Goal: Communication & Community: Answer question/provide support

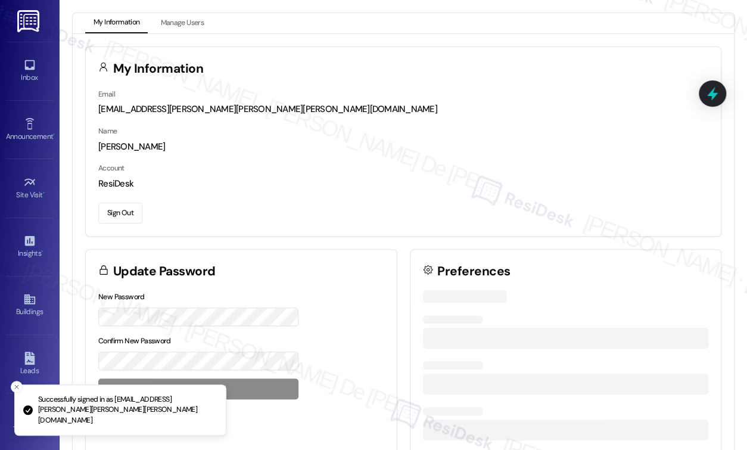
scroll to position [749, 0]
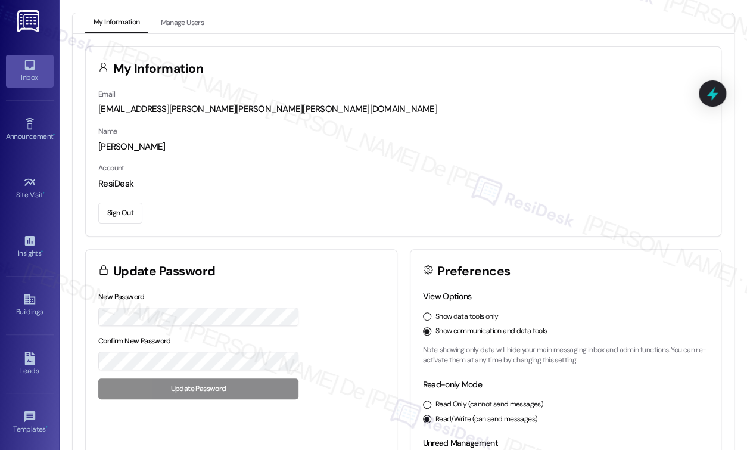
click at [23, 83] on div "Inbox" at bounding box center [30, 78] width 60 height 12
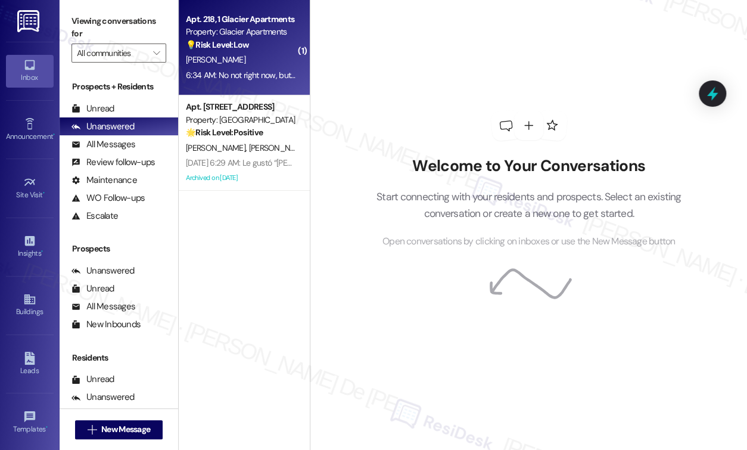
click at [246, 45] on strong "💡 Risk Level: Low" at bounding box center [217, 44] width 63 height 11
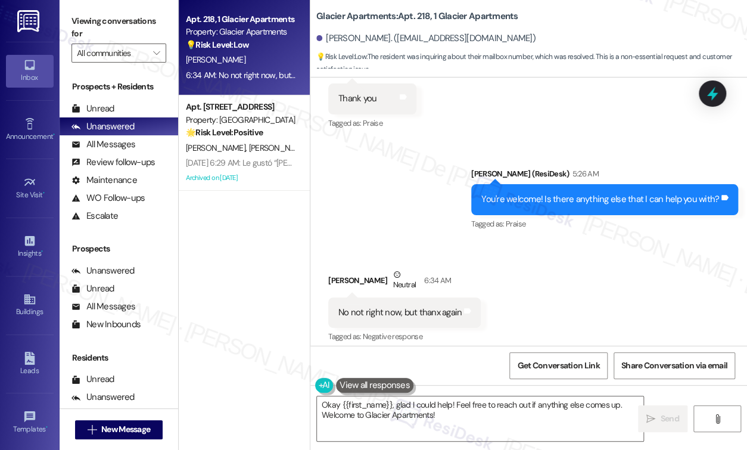
scroll to position [2028, 0]
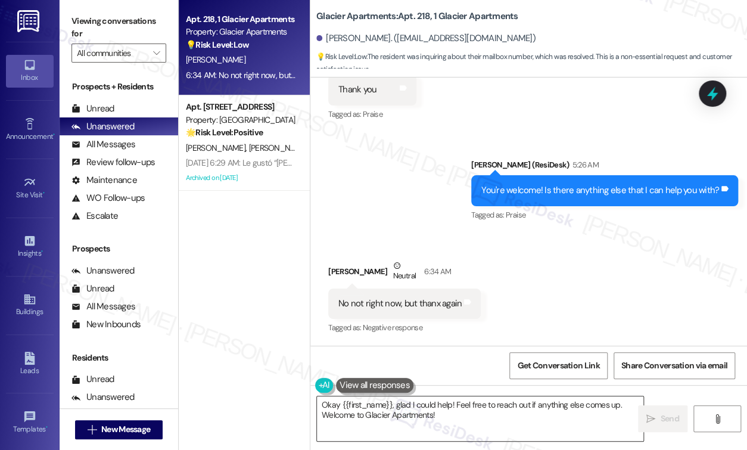
click at [504, 433] on textarea "Okay {{first_name}}, glad I could help! Feel free to reach out if anything else…" at bounding box center [480, 418] width 327 height 45
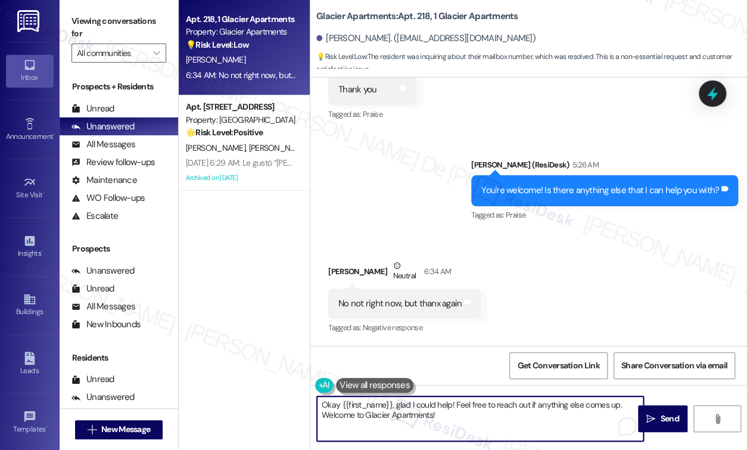
drag, startPoint x: 474, startPoint y: 432, endPoint x: 223, endPoint y: 357, distance: 262.5
click at [223, 357] on div "Apt. 218, 1 Glacier Apartments Property: Glacier Apartments 💡 Risk Level: Low T…" at bounding box center [463, 225] width 569 height 450
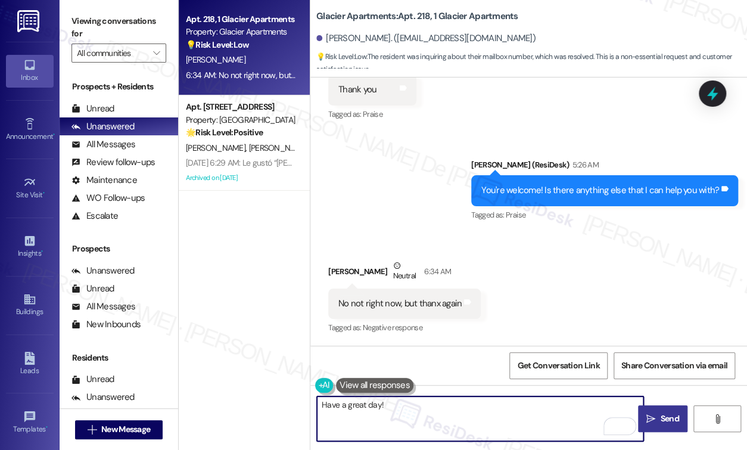
type textarea "Have a great day!"
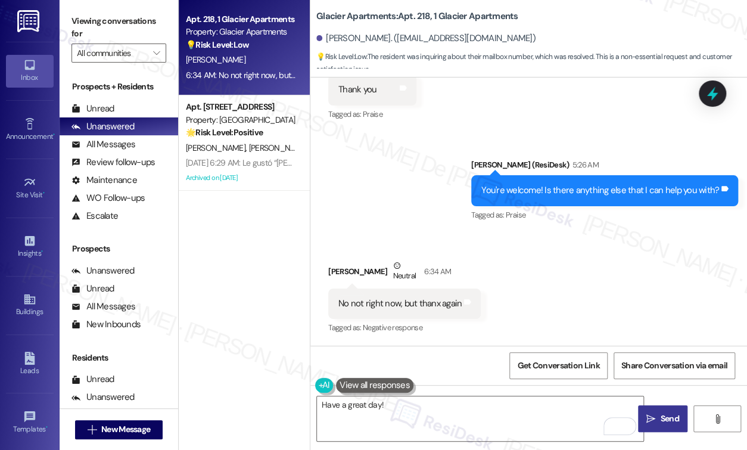
click at [660, 420] on span "Send" at bounding box center [669, 418] width 18 height 13
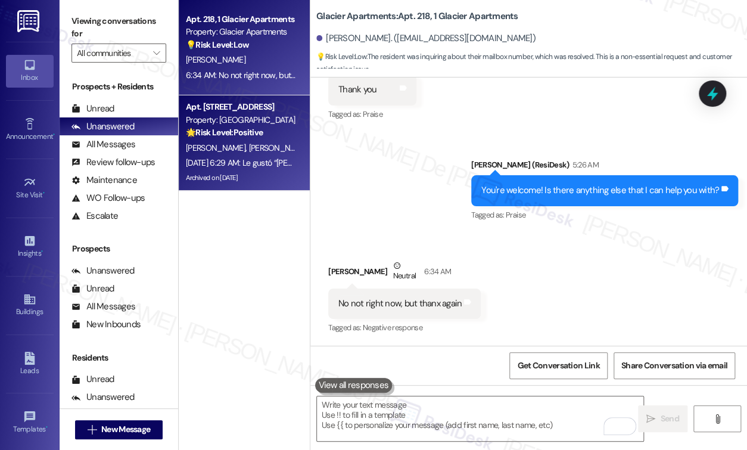
scroll to position [2028, 0]
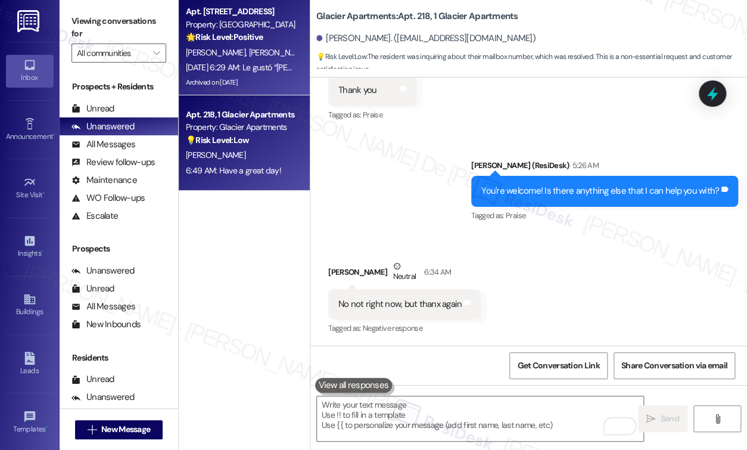
click at [207, 92] on div "Apt. 9, 1 Main Street Terrace Property: Main Street Terrace 🌟 Risk Level: Posit…" at bounding box center [244, 47] width 131 height 95
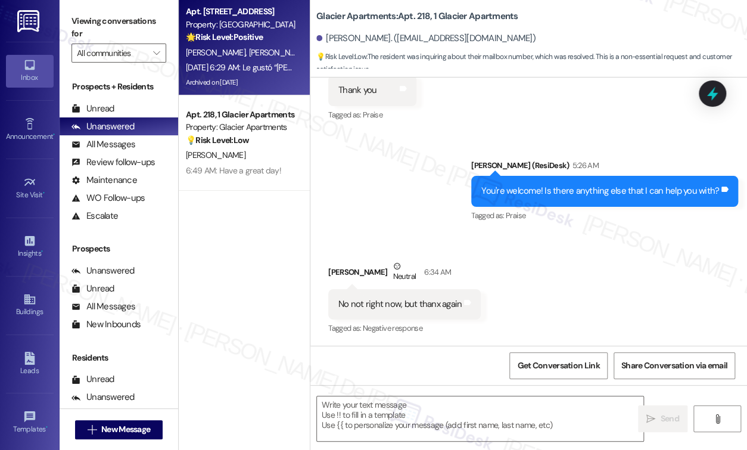
type textarea "Fetching suggested responses. Please feel free to read through the conversation…"
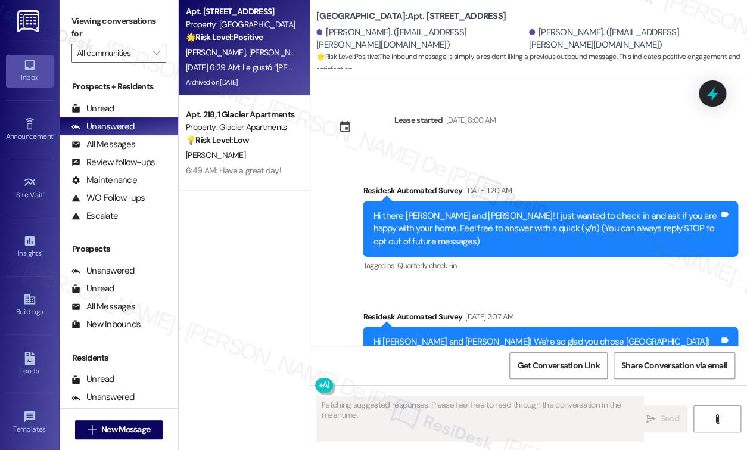
scroll to position [14358, 0]
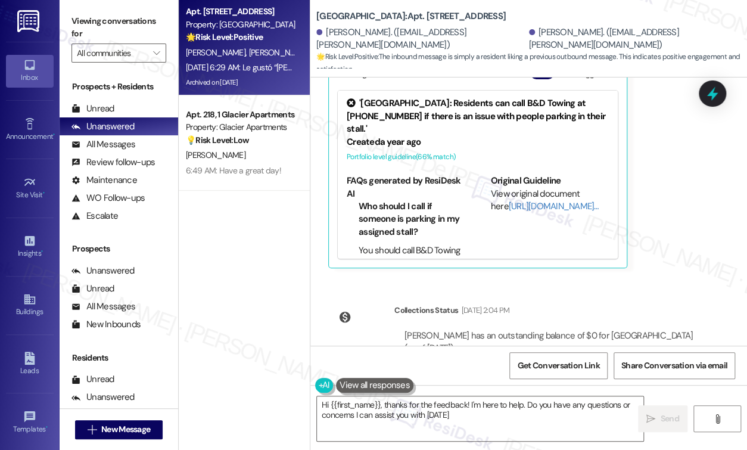
type textarea "Hi {{first_name}}, thanks for the feedback! I'm here to help. Do you have any q…"
click at [229, 315] on div "Apt. 9, 1 Main Street Terrace Property: Main Street Terrace 🌟 Risk Level: Posit…" at bounding box center [244, 182] width 131 height 365
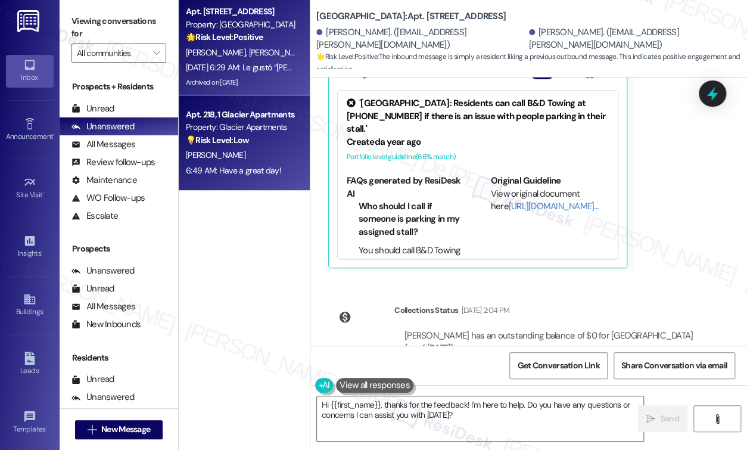
click at [212, 164] on div "6:49 AM: Have a great day! 6:49 AM: Have a great day!" at bounding box center [241, 170] width 113 height 15
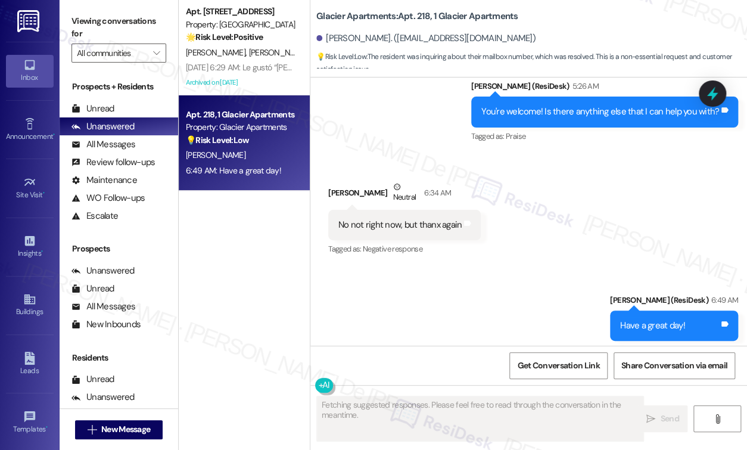
scroll to position [2129, 0]
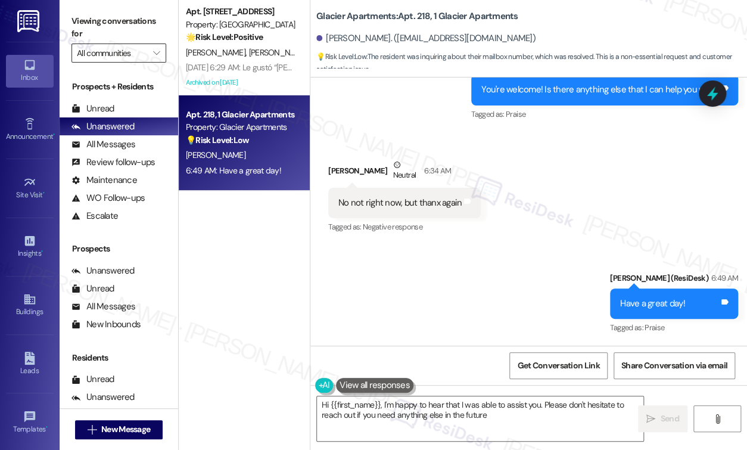
type textarea "Hi {{first_name}}, I'm happy to hear that I was able to assist you. Please don'…"
click at [120, 57] on input "All communities" at bounding box center [112, 53] width 70 height 19
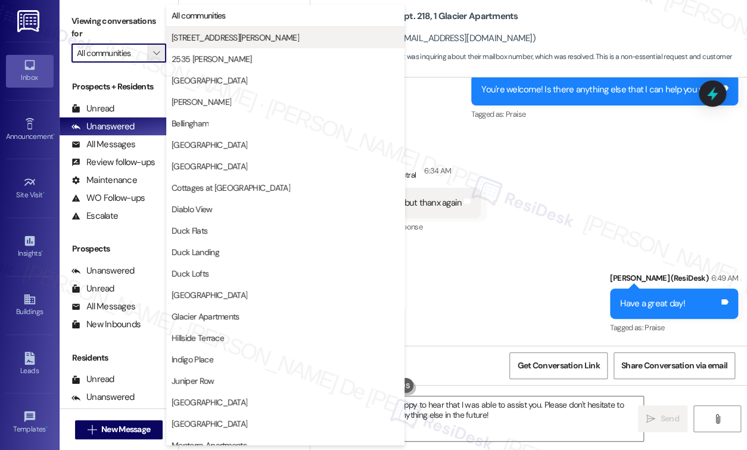
click at [209, 36] on span "2245 NW Harrison" at bounding box center [236, 38] width 128 height 12
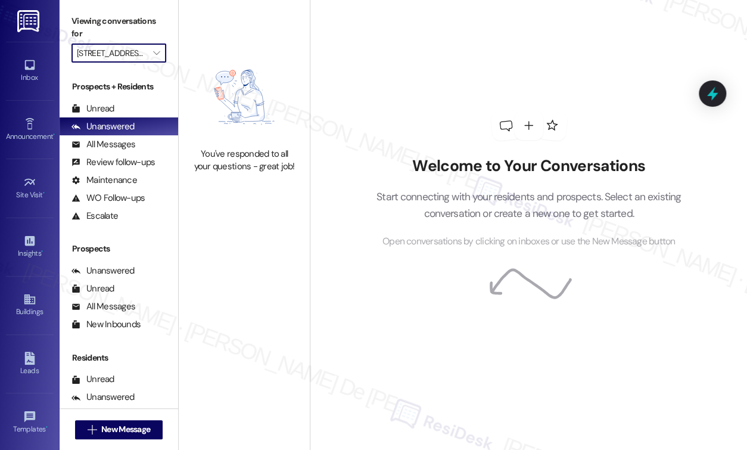
click at [105, 57] on input "2245 NW Harrison" at bounding box center [112, 53] width 70 height 19
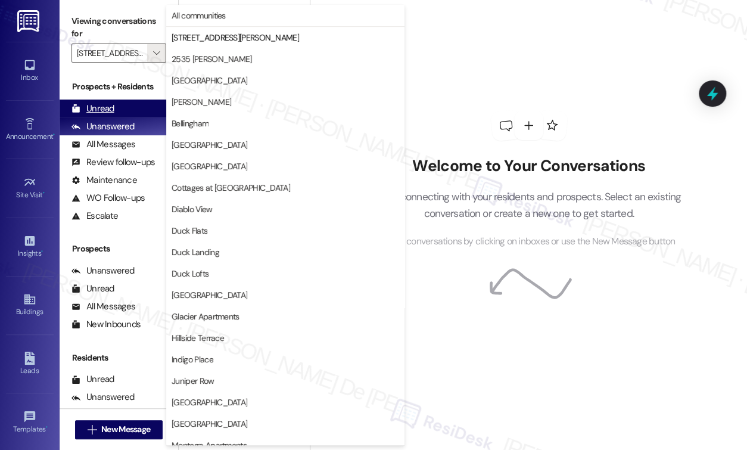
click at [97, 110] on div "Unread" at bounding box center [93, 109] width 43 height 13
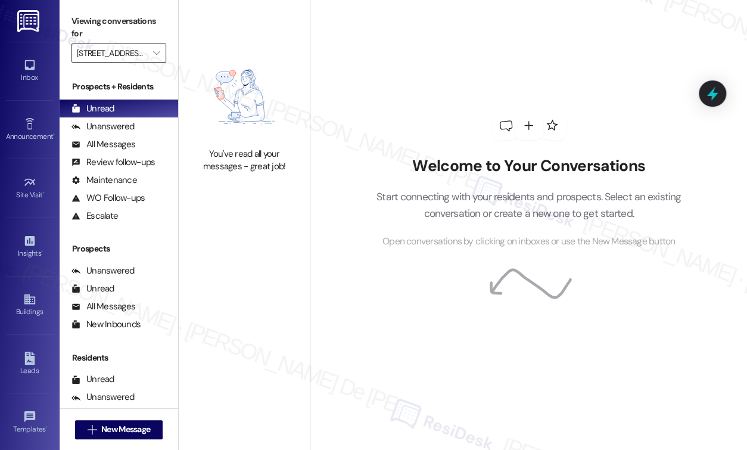
click at [127, 59] on input "2245 NW Harrison" at bounding box center [112, 53] width 70 height 19
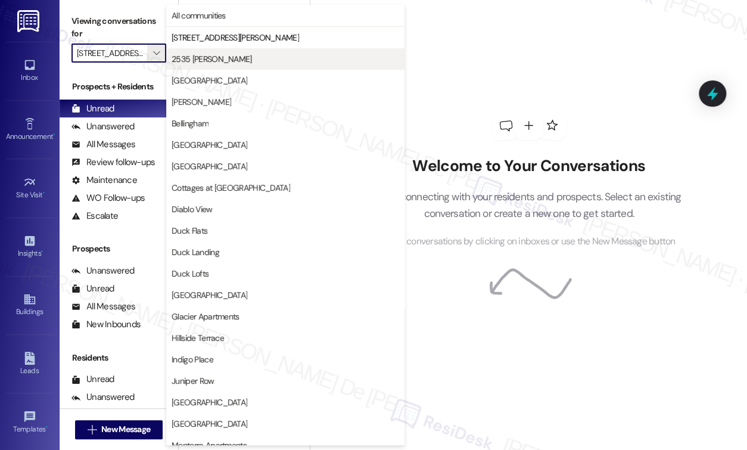
click at [216, 59] on span "2535 NW Taylor" at bounding box center [212, 59] width 80 height 12
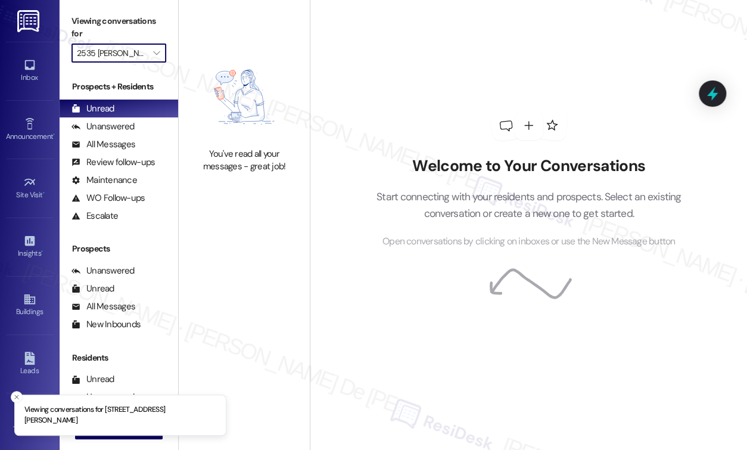
click at [131, 52] on input "2535 NW Taylor" at bounding box center [112, 53] width 70 height 19
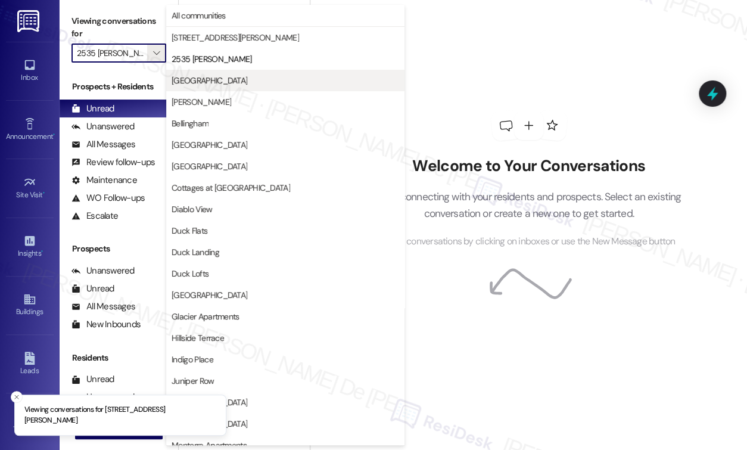
click at [201, 76] on span "Alder Park" at bounding box center [210, 81] width 76 height 12
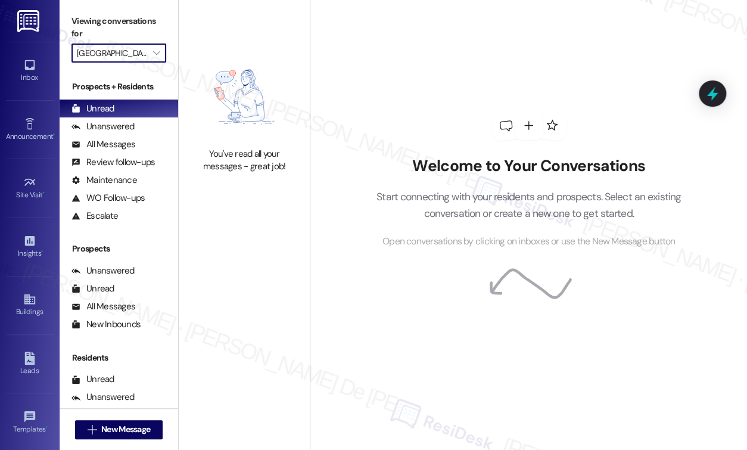
click at [134, 57] on input "Alder Park" at bounding box center [112, 53] width 70 height 19
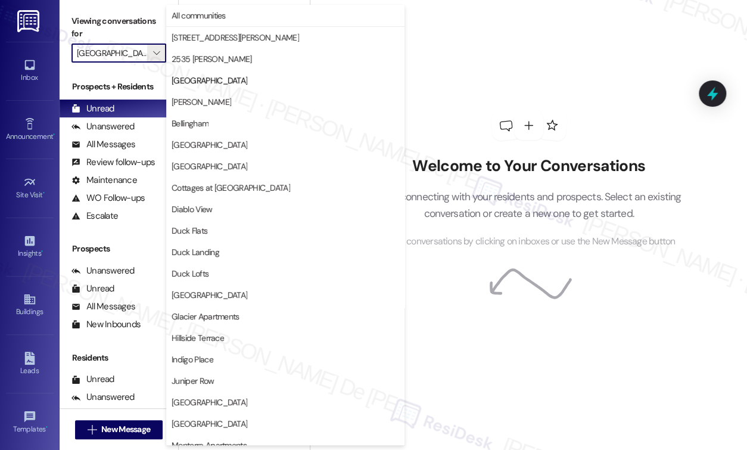
click at [134, 57] on input "Alder Park" at bounding box center [112, 53] width 70 height 19
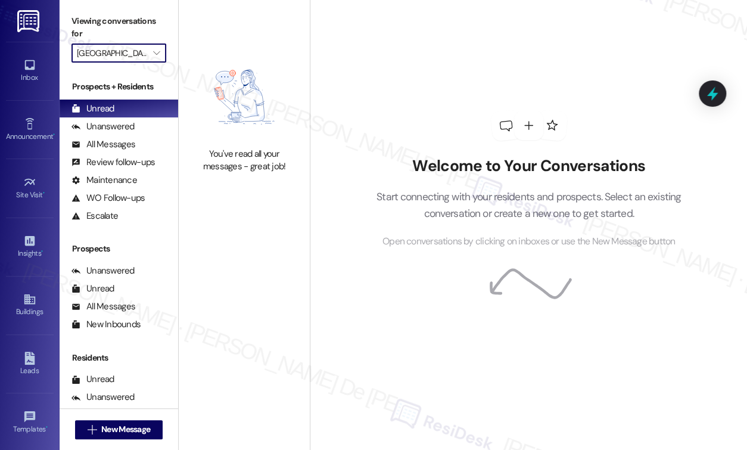
click at [135, 52] on input "Alder Park" at bounding box center [112, 53] width 70 height 19
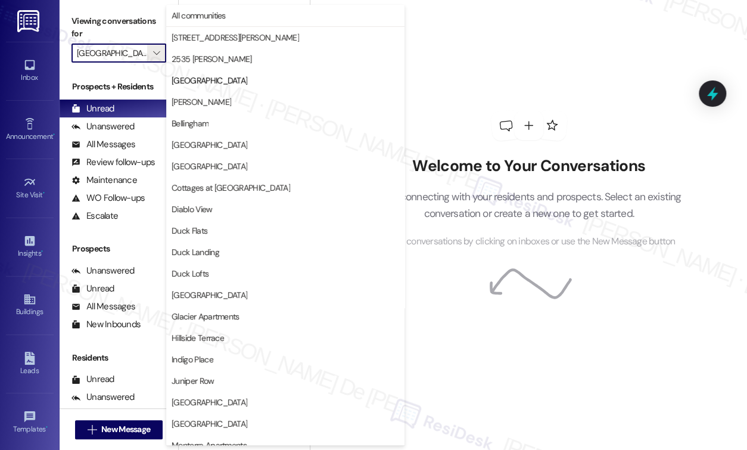
click at [186, 97] on span "Baker" at bounding box center [202, 102] width 60 height 12
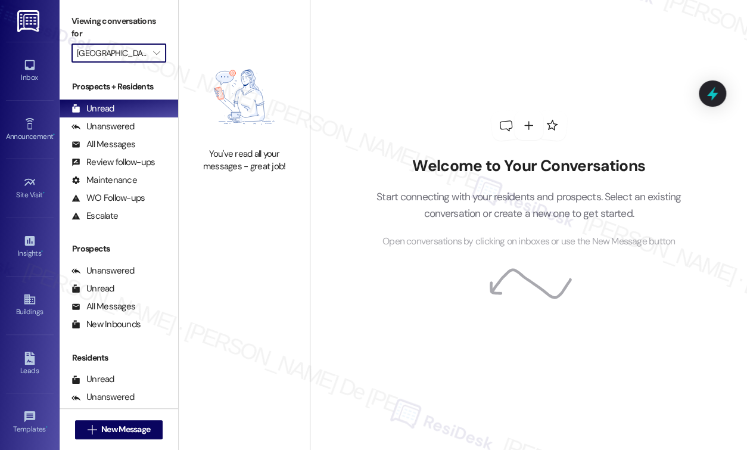
type input "Baker"
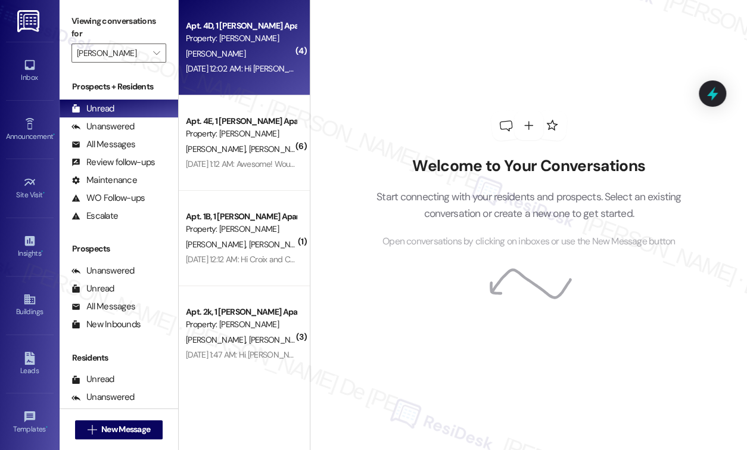
click at [238, 80] on div "Apt. 4D, 1 Baker Apartments Property: Baker J. Woodcock Aug 14, 2024 at 12:02 A…" at bounding box center [244, 47] width 131 height 95
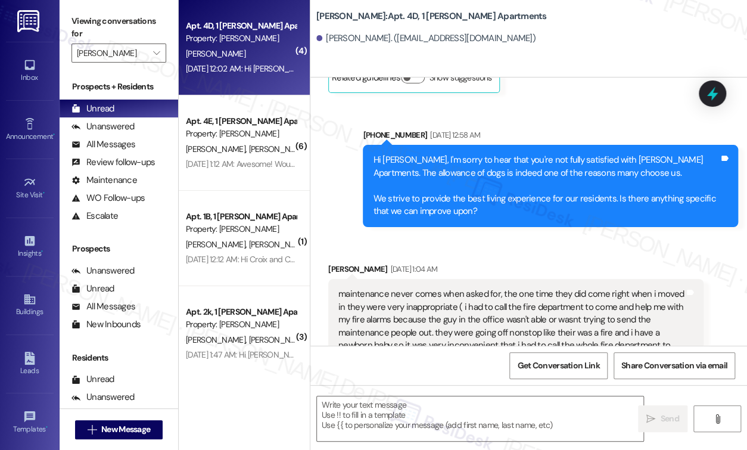
type textarea "Fetching suggested responses. Please feel free to read through the conversation…"
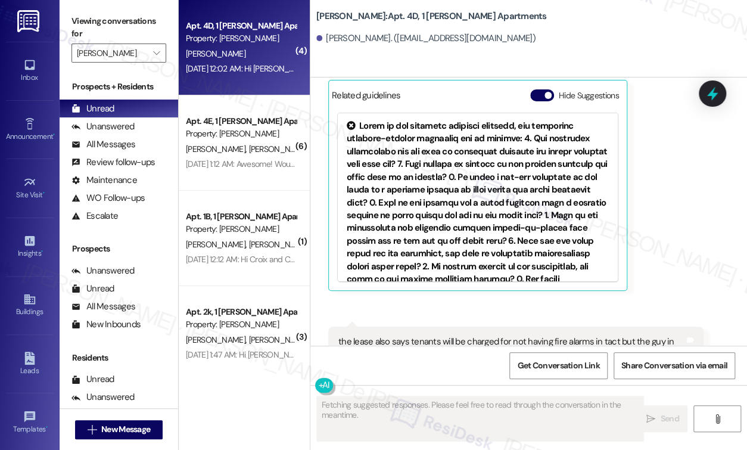
scroll to position [1908, 0]
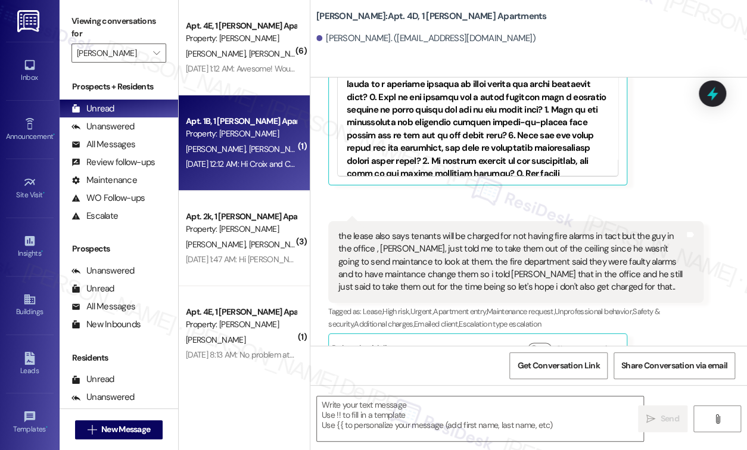
click at [259, 142] on div "C. Jay C. Vanderpool" at bounding box center [241, 149] width 113 height 15
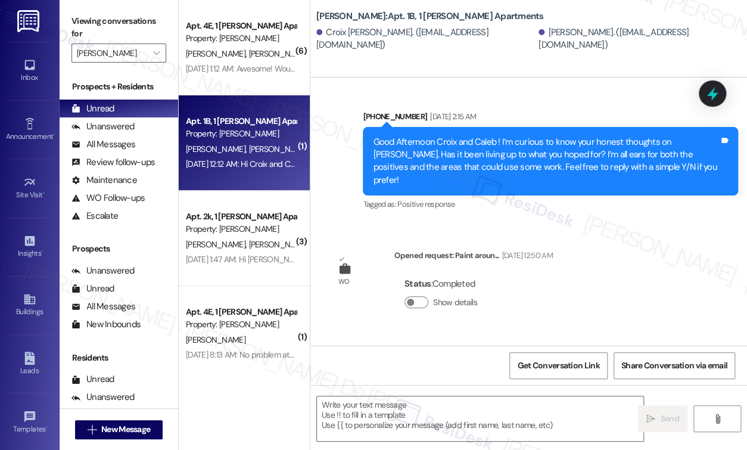
type textarea "Fetching suggested responses. Please feel free to read through the conversation…"
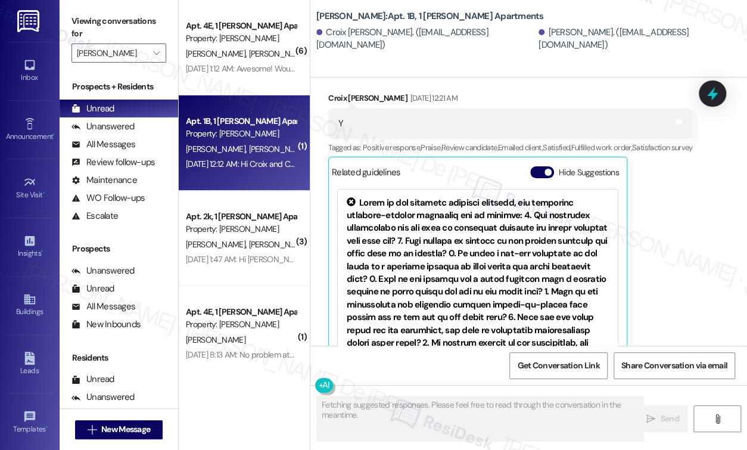
scroll to position [829, 0]
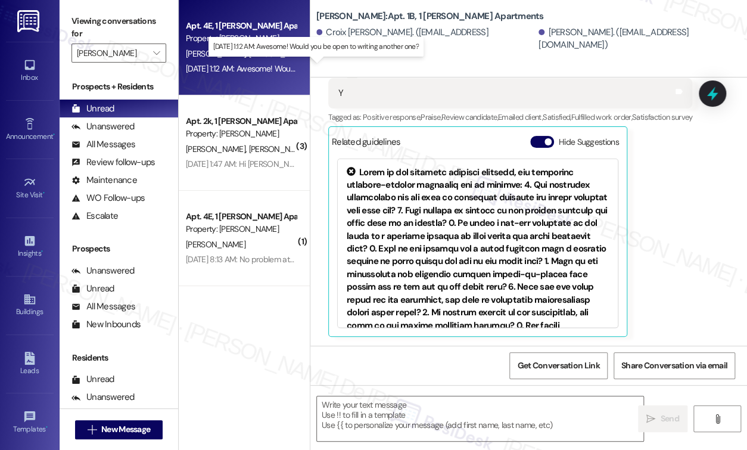
click at [217, 70] on div "Jul 11, 2024 at 1:12 AM: Awesome! Would you be open to writing another one? Jul…" at bounding box center [305, 68] width 238 height 11
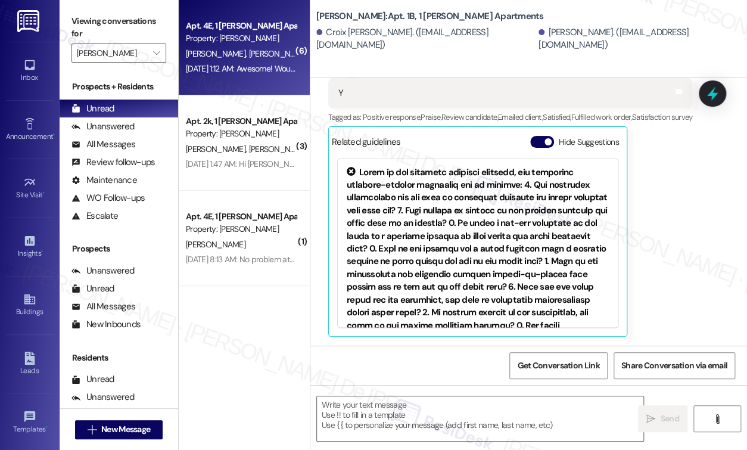
type textarea "Fetching suggested responses. Please feel free to read through the conversation…"
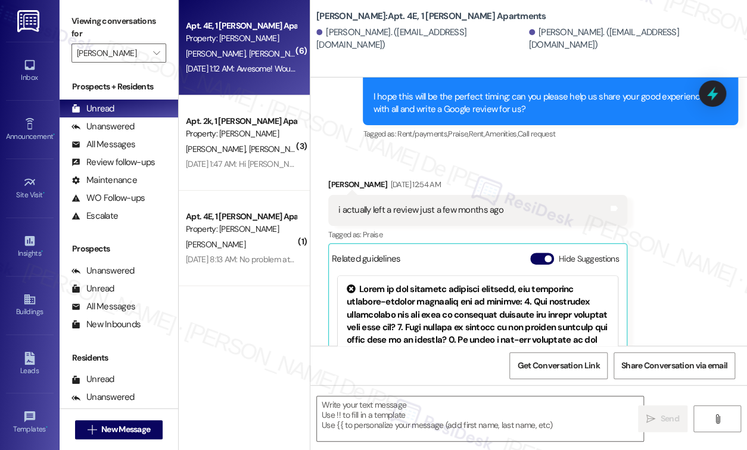
type textarea "Fetching suggested responses. Please feel free to read through the conversation…"
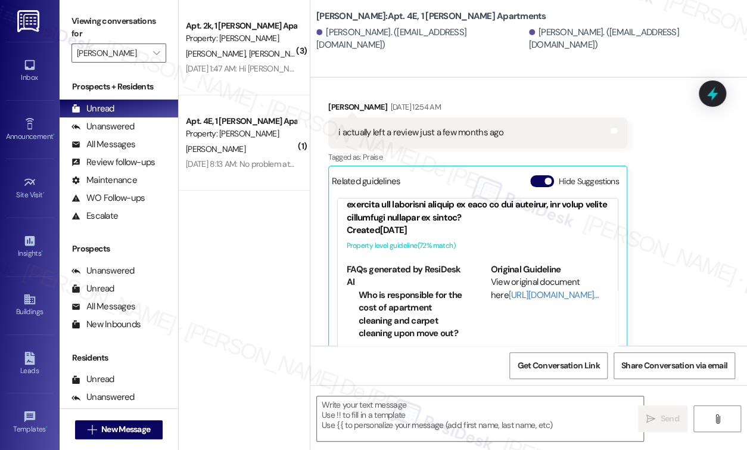
scroll to position [2076, 0]
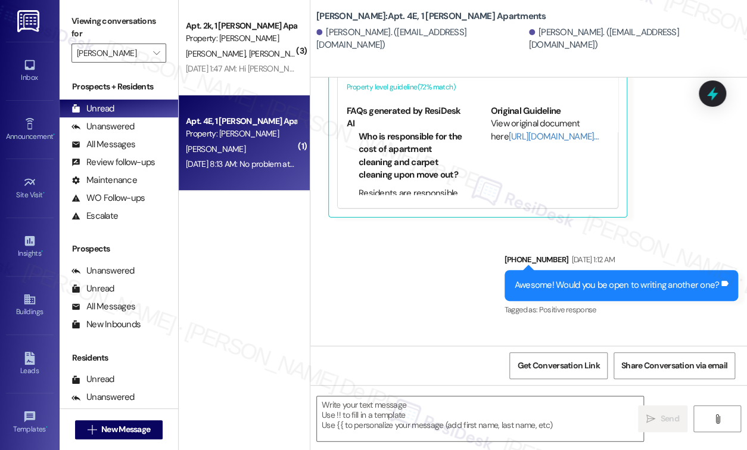
click at [228, 169] on div "Mar 13, 2024 at 8:13 AM: No problem at all, mistakes happen. Let me know if the…" at bounding box center [241, 164] width 113 height 15
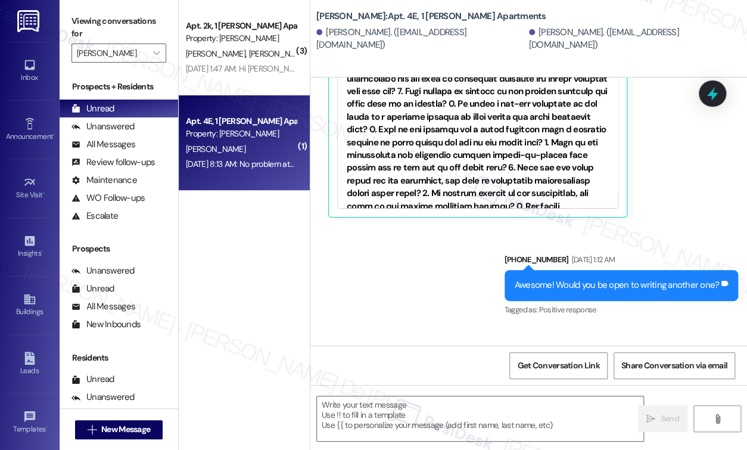
type textarea "Fetching suggested responses. Please feel free to read through the conversation…"
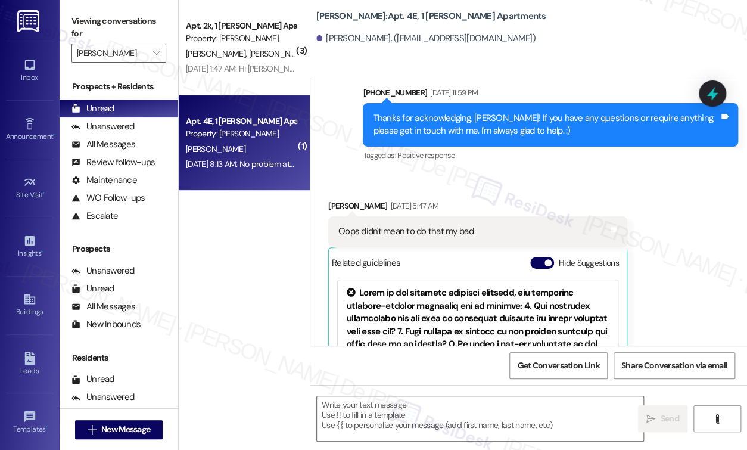
type textarea "Fetching suggested responses. Please feel free to read through the conversation…"
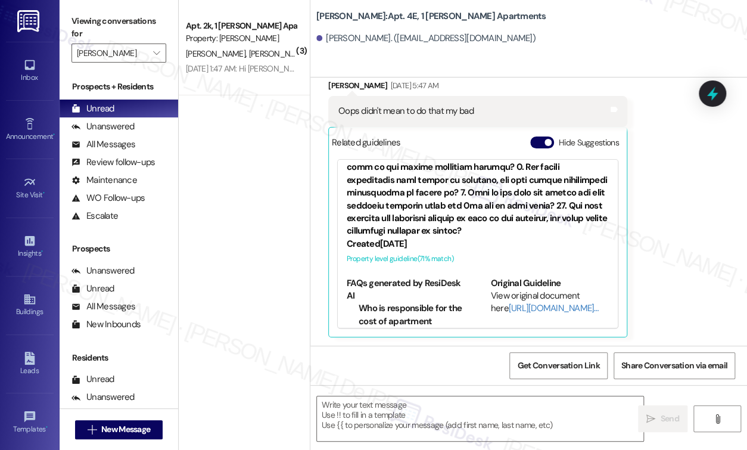
scroll to position [318, 0]
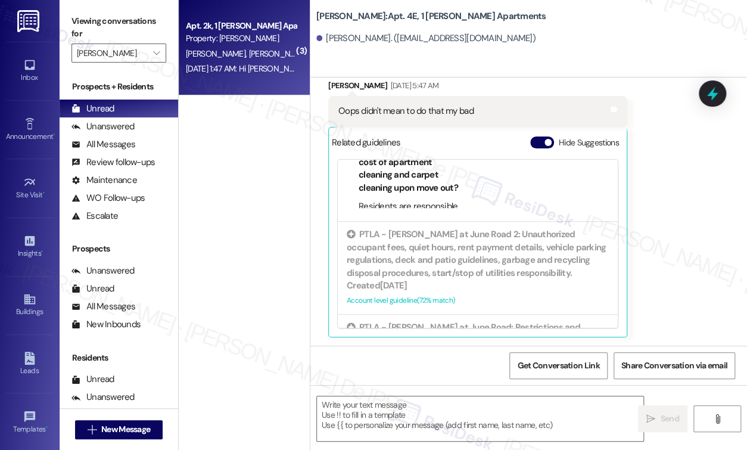
click at [250, 44] on div "Property: Baker" at bounding box center [241, 38] width 110 height 13
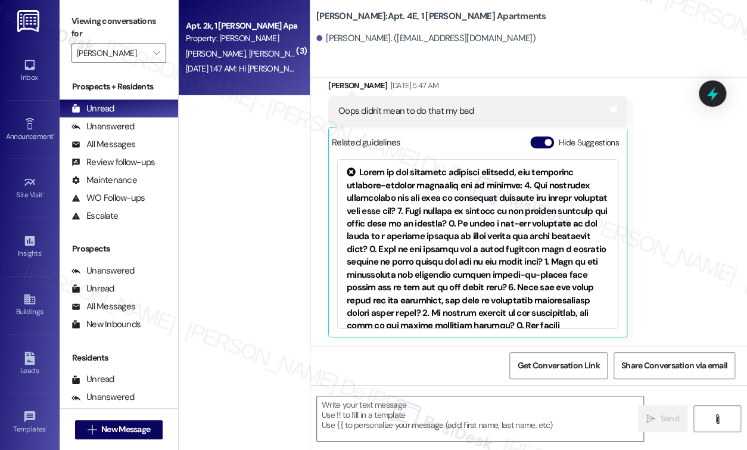
type textarea "Fetching suggested responses. Please feel free to read through the conversation…"
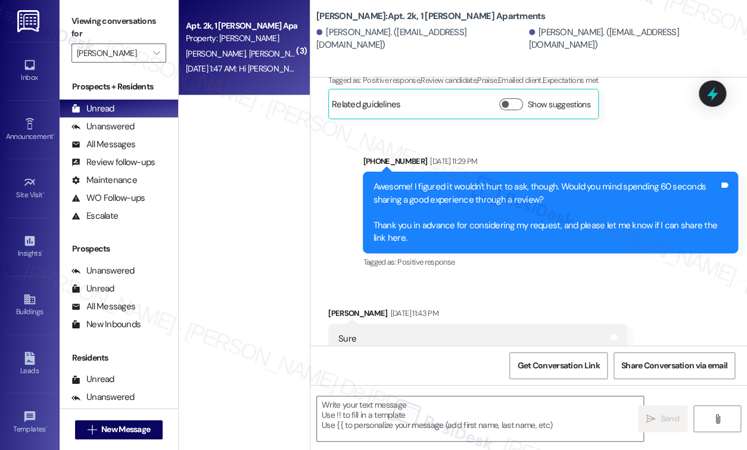
type textarea "Fetching suggested responses. Please feel free to read through the conversation…"
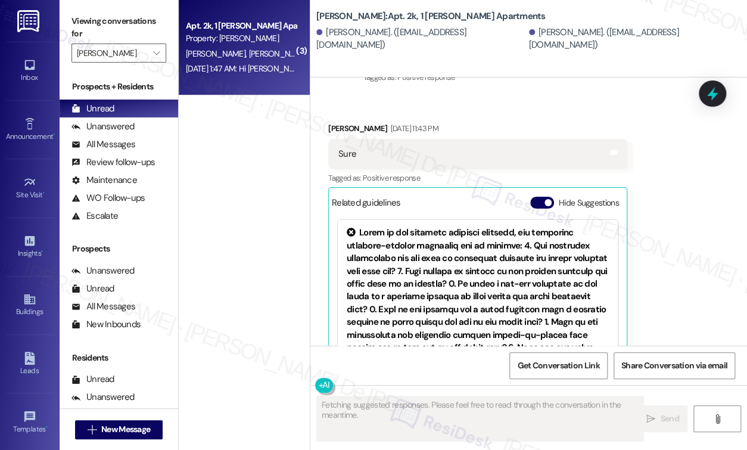
scroll to position [1168, 0]
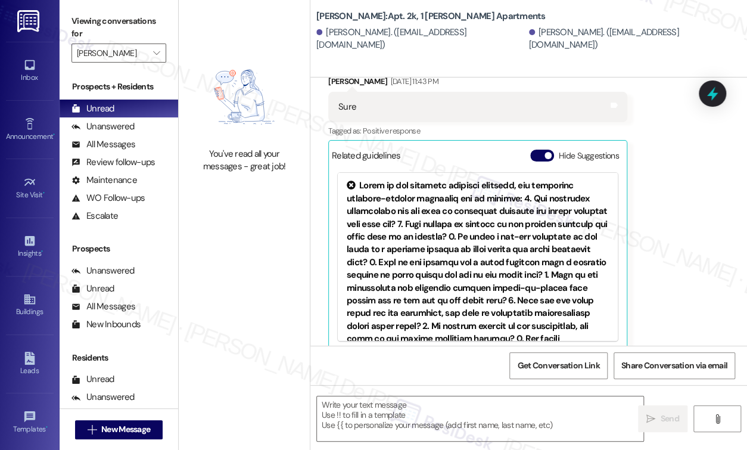
click at [136, 39] on label "Viewing conversations for" at bounding box center [119, 28] width 95 height 32
click at [139, 52] on input "Baker" at bounding box center [112, 53] width 70 height 19
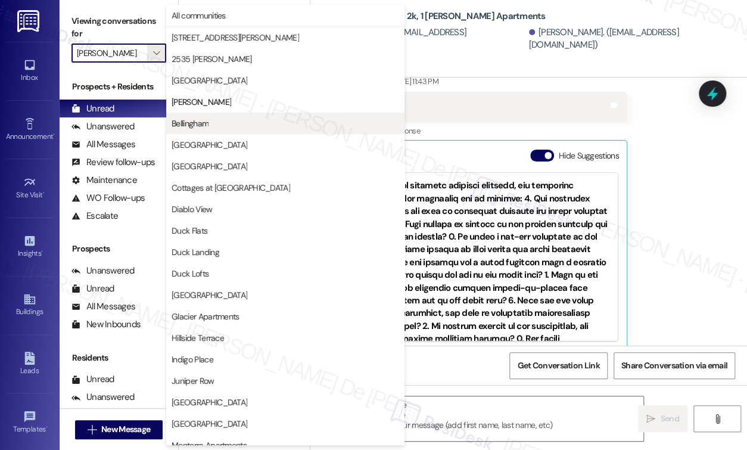
click at [216, 122] on span "Bellingham" at bounding box center [286, 123] width 228 height 12
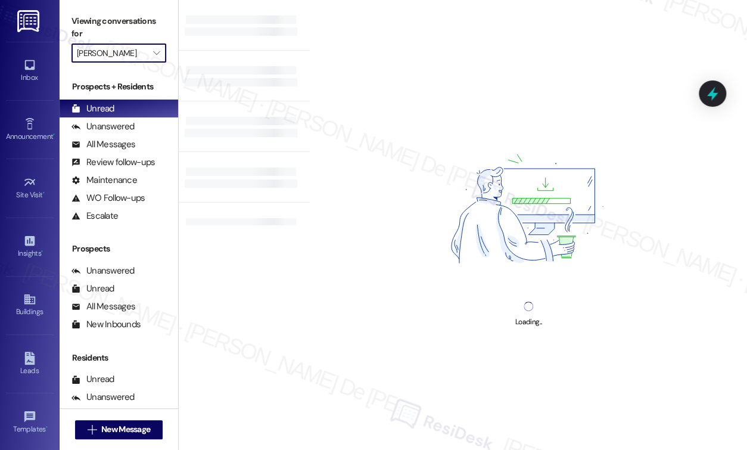
type input "Bellingham"
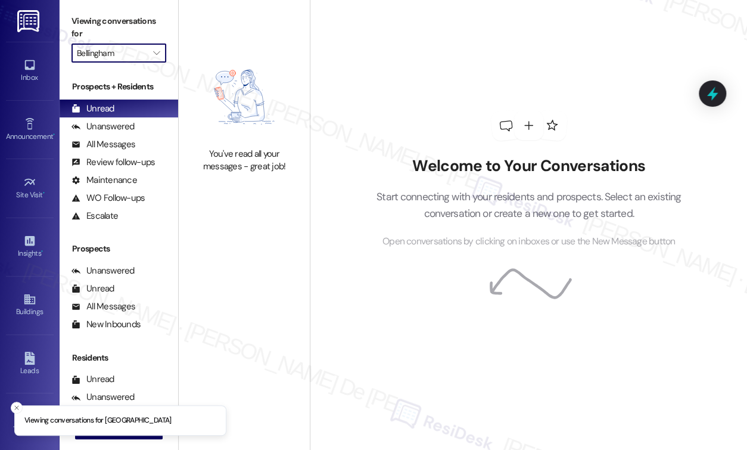
click at [141, 52] on input "Bellingham" at bounding box center [112, 53] width 70 height 19
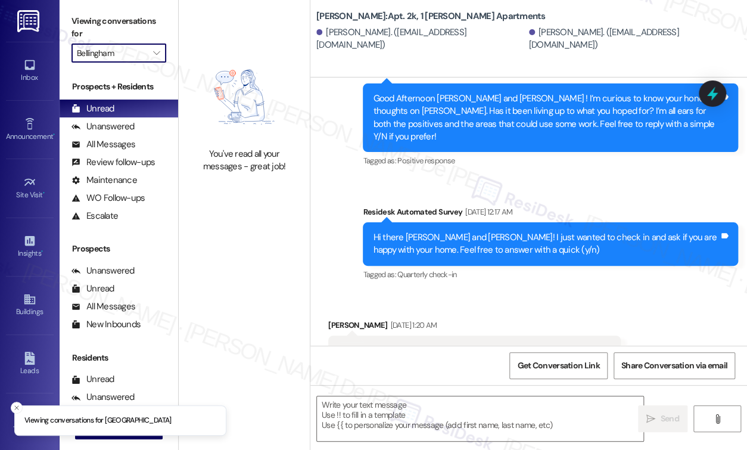
type textarea "Fetching suggested responses. Please feel free to read through the conversation…"
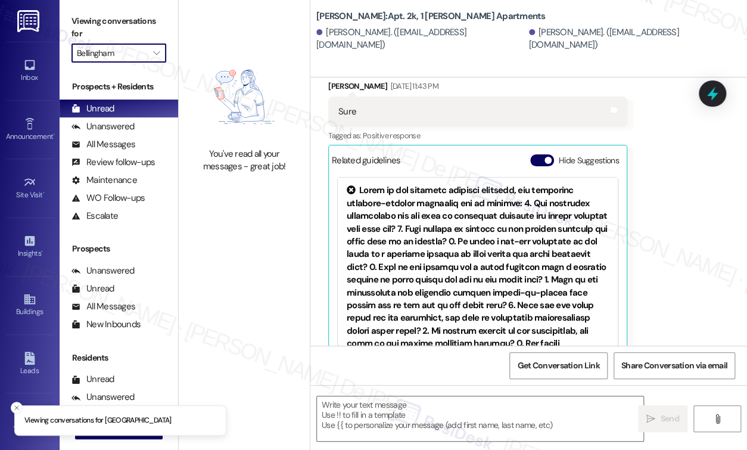
scroll to position [1168, 0]
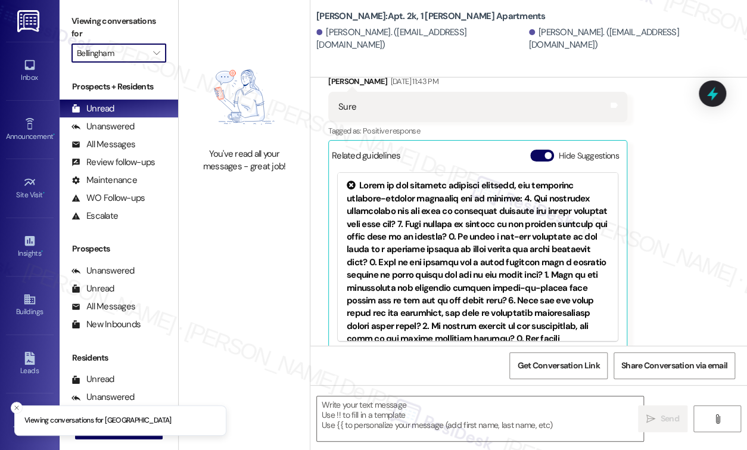
click at [123, 56] on input "Bellingham" at bounding box center [112, 53] width 70 height 19
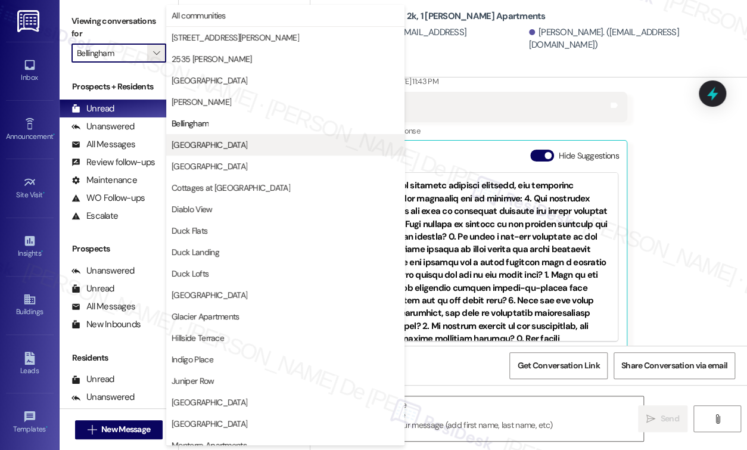
click at [202, 140] on span "Cascara Canyon" at bounding box center [210, 145] width 76 height 12
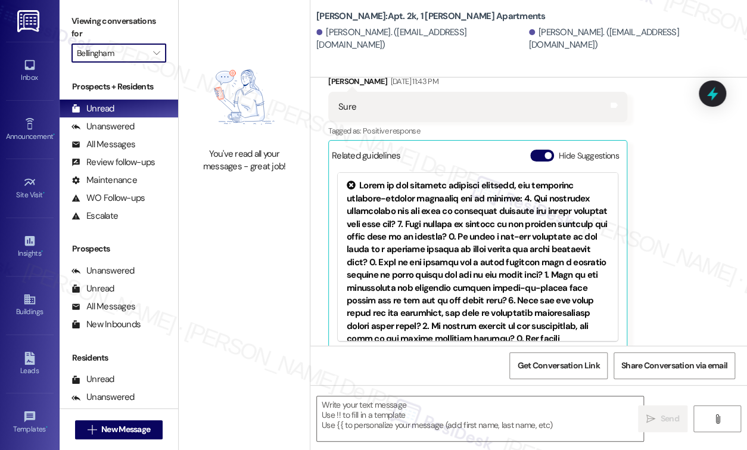
type input "Cascara Canyon"
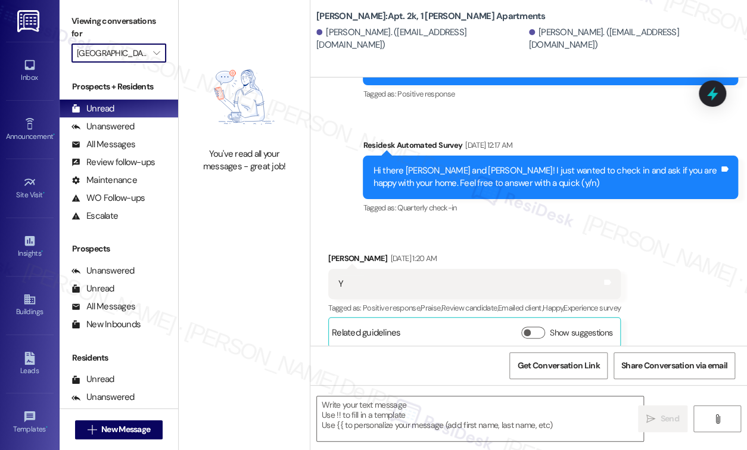
type textarea "Fetching suggested responses. Please feel free to read through the conversation…"
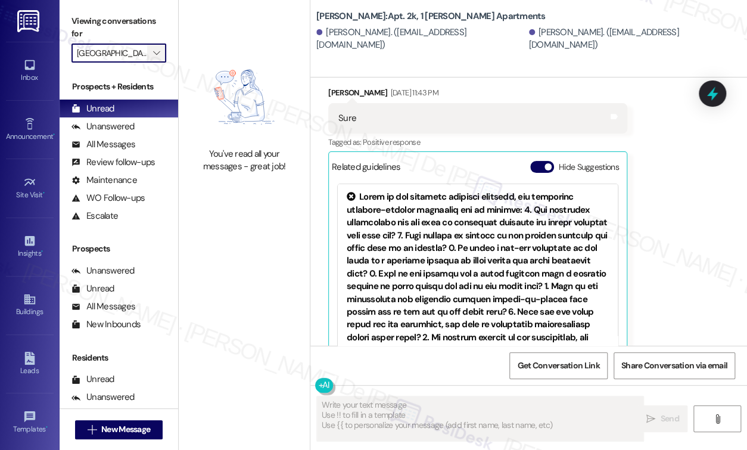
scroll to position [1168, 0]
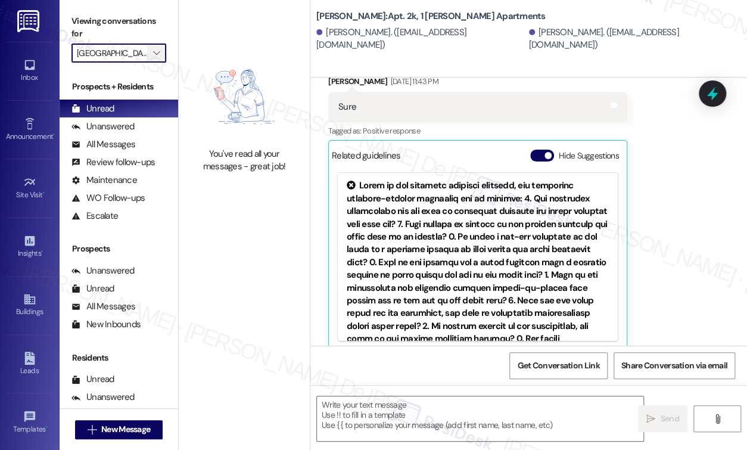
click at [159, 57] on icon "" at bounding box center [156, 53] width 7 height 10
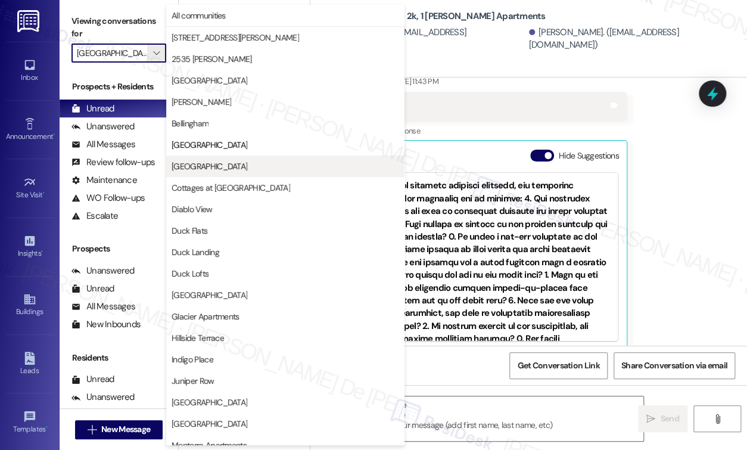
click at [224, 164] on span "Central Crossing" at bounding box center [210, 166] width 76 height 12
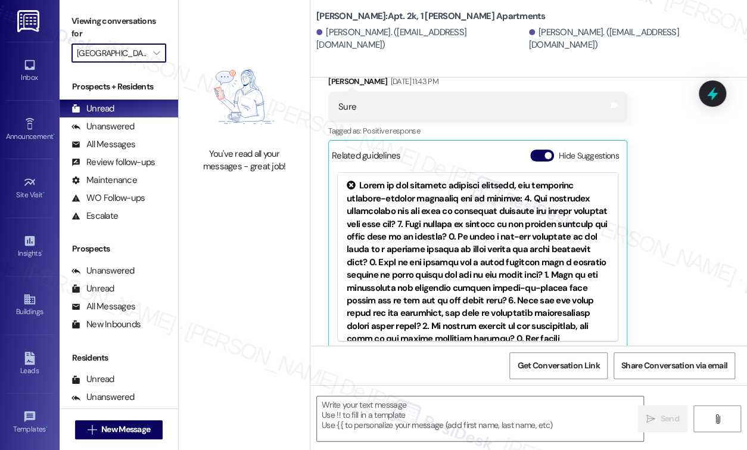
type input "Central Crossing"
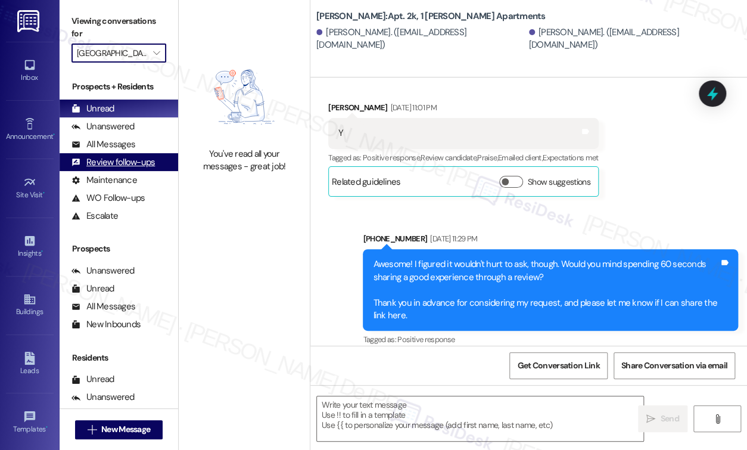
type textarea "Fetching suggested responses. Please feel free to read through the conversation…"
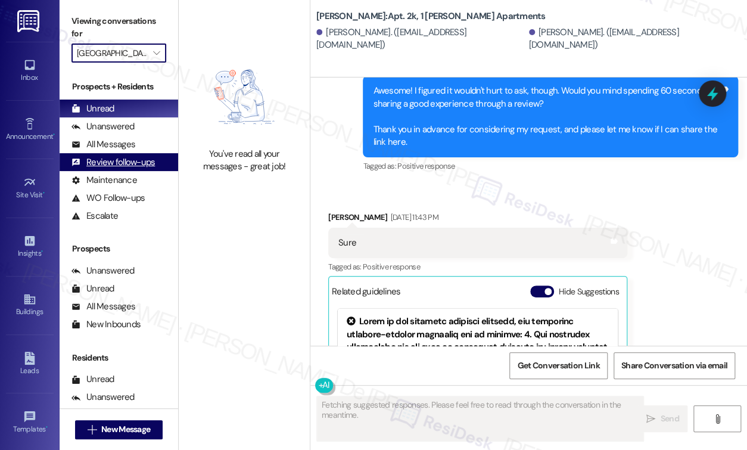
scroll to position [1168, 0]
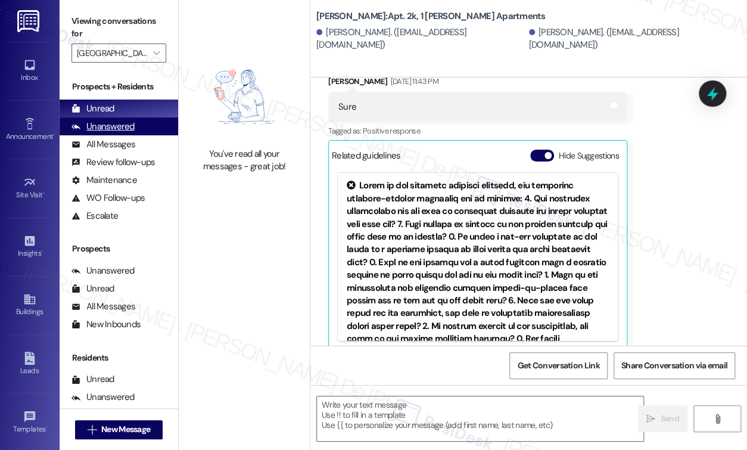
click at [98, 128] on div "Unanswered" at bounding box center [103, 126] width 63 height 13
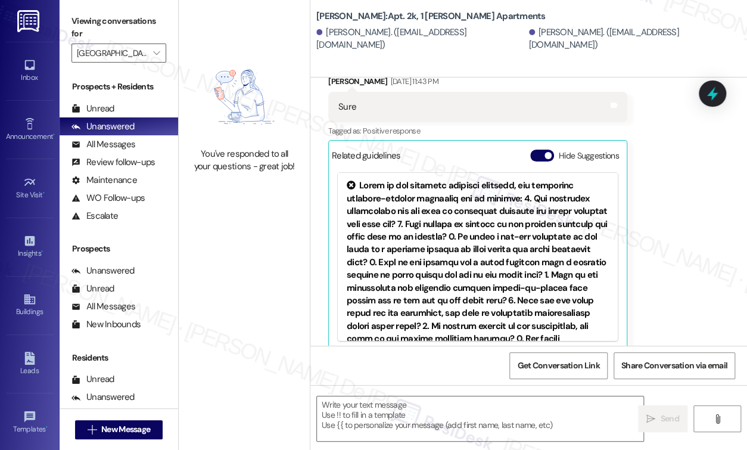
click at [116, 99] on div "Prospects + Residents Unread (0) Unread: Any message you haven't read yet will …" at bounding box center [119, 152] width 119 height 144
click at [111, 108] on div "Unread" at bounding box center [93, 109] width 43 height 13
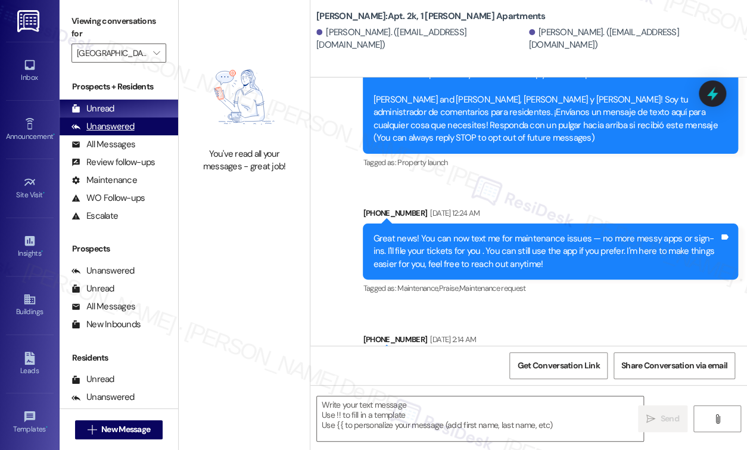
type textarea "Fetching suggested responses. Please feel free to read through the conversation…"
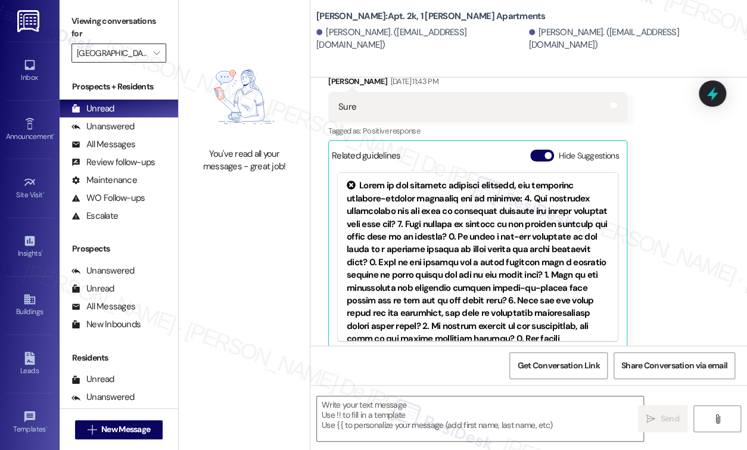
click at [133, 50] on input "Central Crossing" at bounding box center [112, 53] width 70 height 19
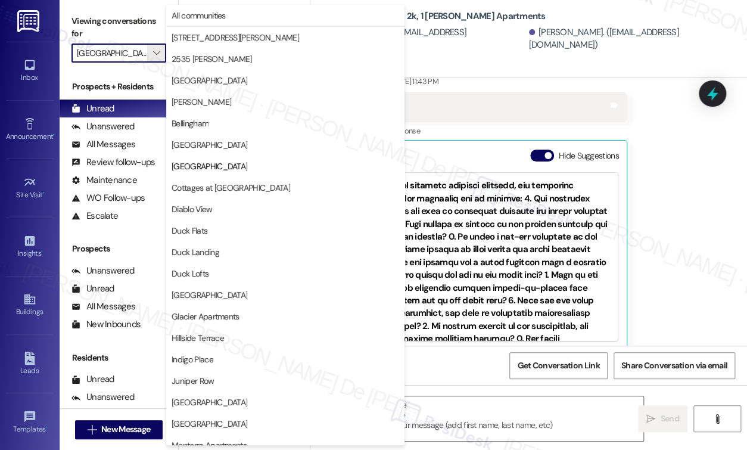
click at [193, 167] on span "Central Crossing" at bounding box center [210, 166] width 76 height 12
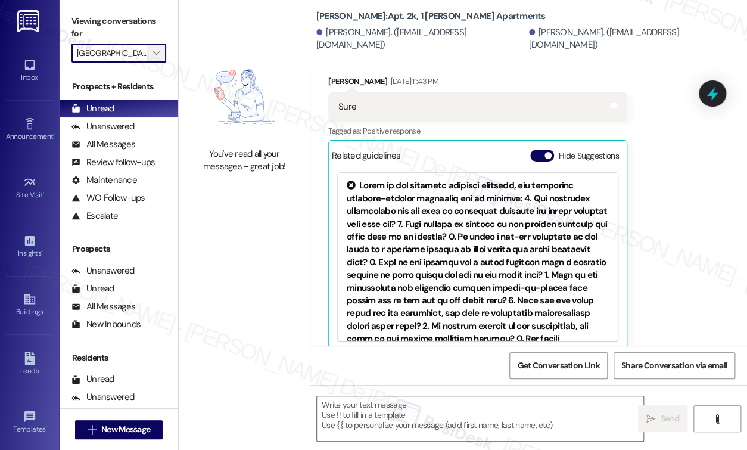
click at [151, 55] on span "" at bounding box center [156, 53] width 11 height 19
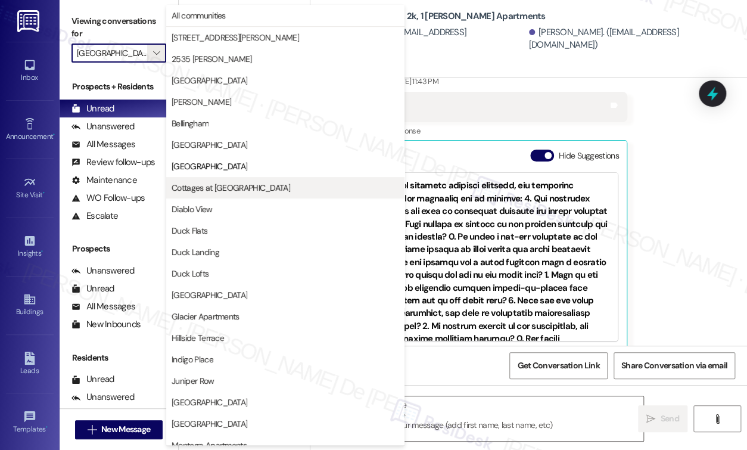
click at [203, 182] on span "Cottages at Vine Hill" at bounding box center [231, 188] width 119 height 12
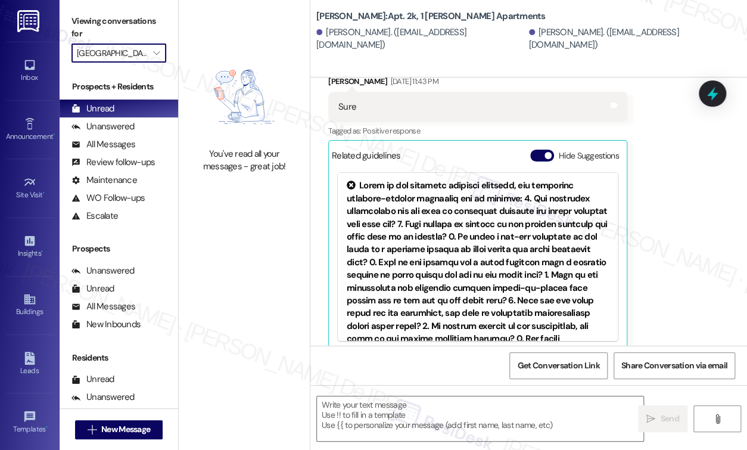
type input "Cottages at Vine Hill"
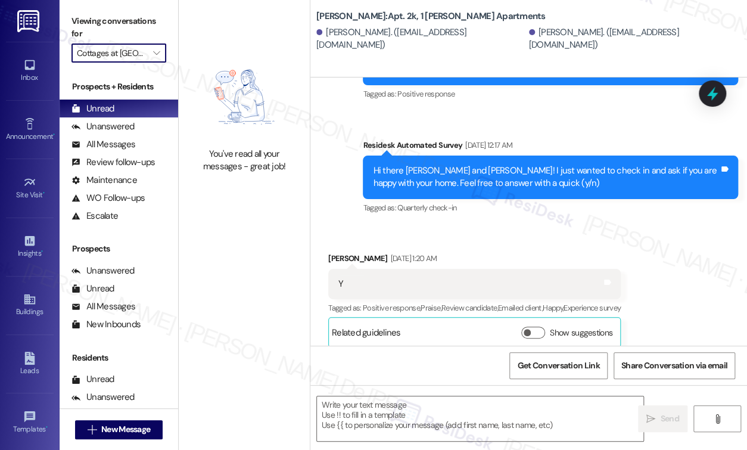
type textarea "Fetching suggested responses. Please feel free to read through the conversation…"
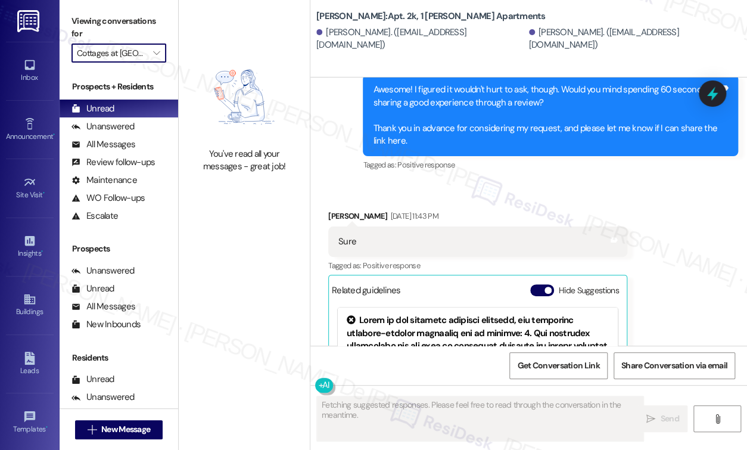
scroll to position [1168, 0]
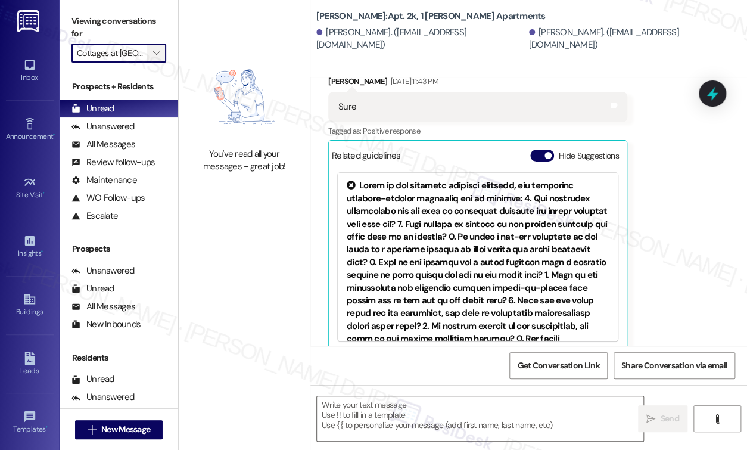
click at [164, 52] on button "" at bounding box center [156, 53] width 19 height 19
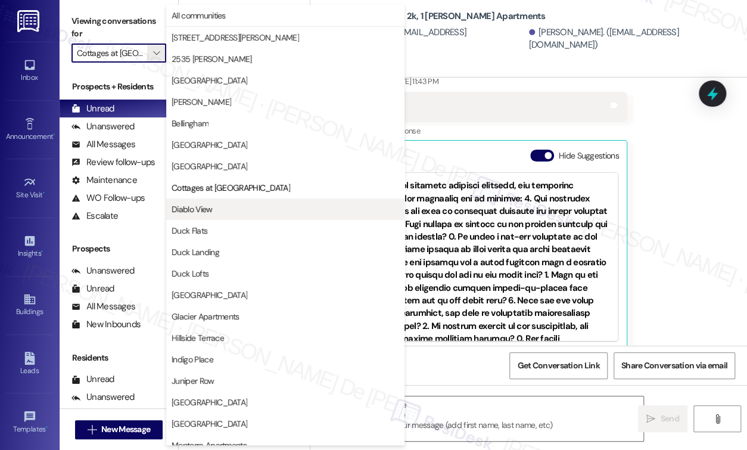
click at [210, 209] on span "Diablo View" at bounding box center [192, 209] width 41 height 12
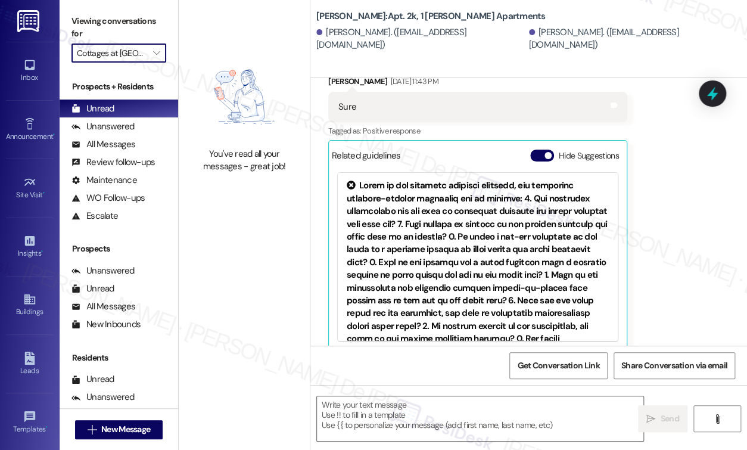
type input "Diablo View"
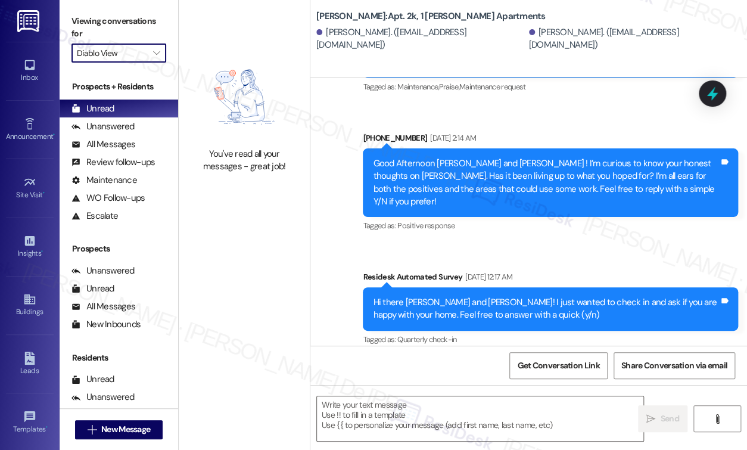
type textarea "Fetching suggested responses. Please feel free to read through the conversation…"
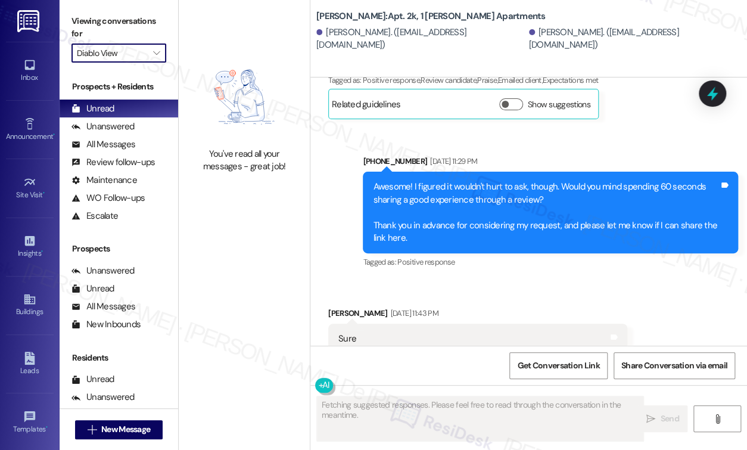
scroll to position [1168, 0]
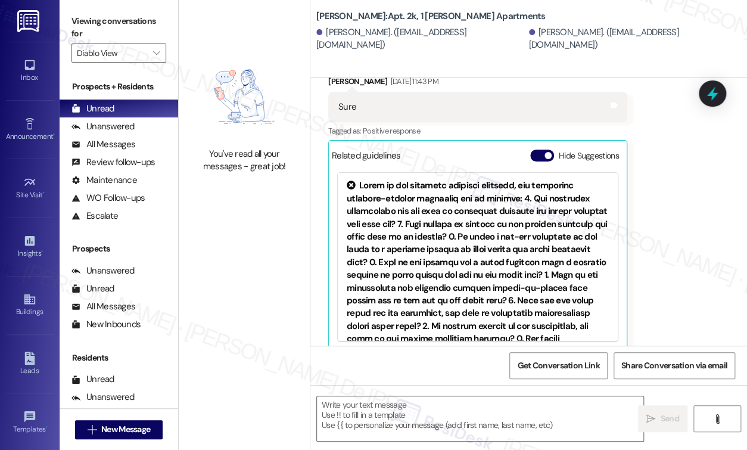
click at [167, 52] on div "Viewing conversations for Diablo View " at bounding box center [119, 37] width 119 height 75
click at [159, 52] on icon "" at bounding box center [156, 53] width 7 height 10
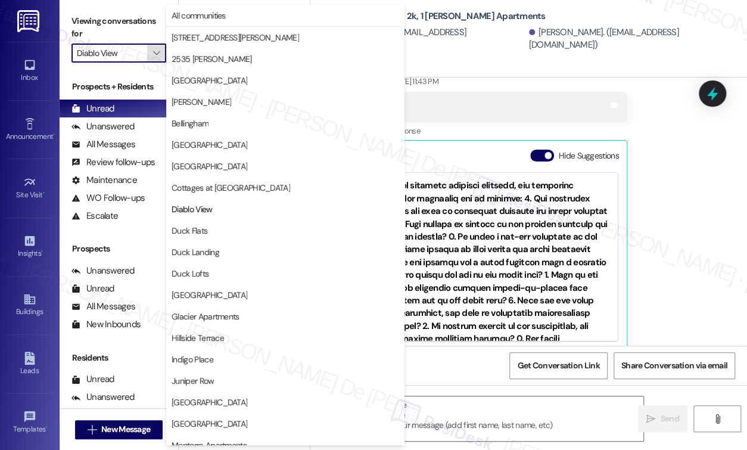
scroll to position [193, 0]
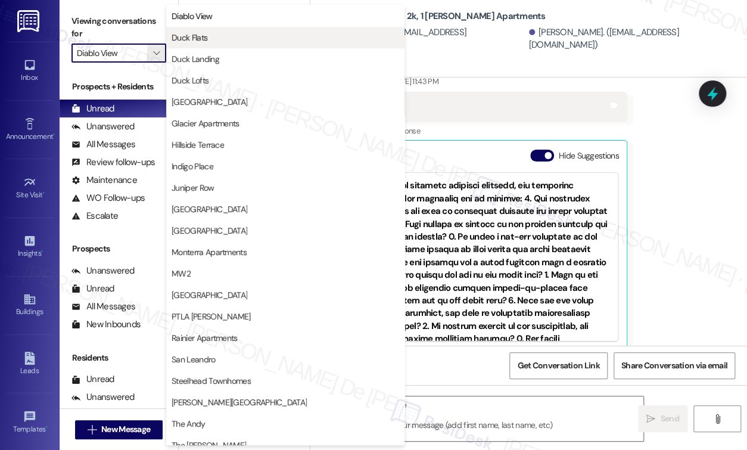
click at [205, 38] on span "Duck Flats" at bounding box center [190, 38] width 36 height 12
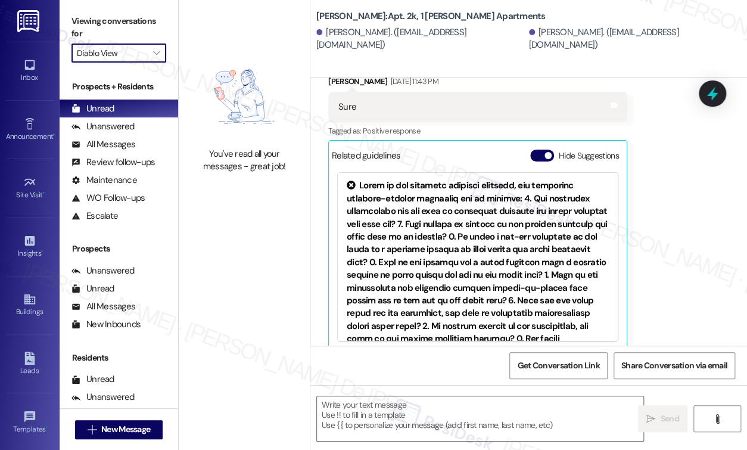
type input "Duck Flats"
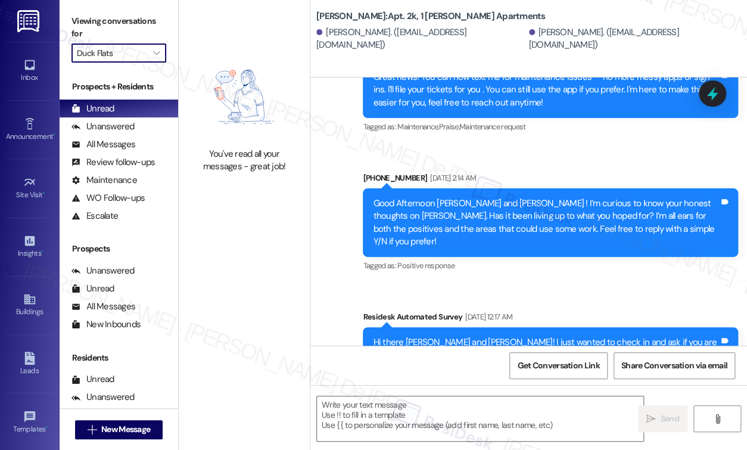
type textarea "Fetching suggested responses. Please feel free to read through the conversation…"
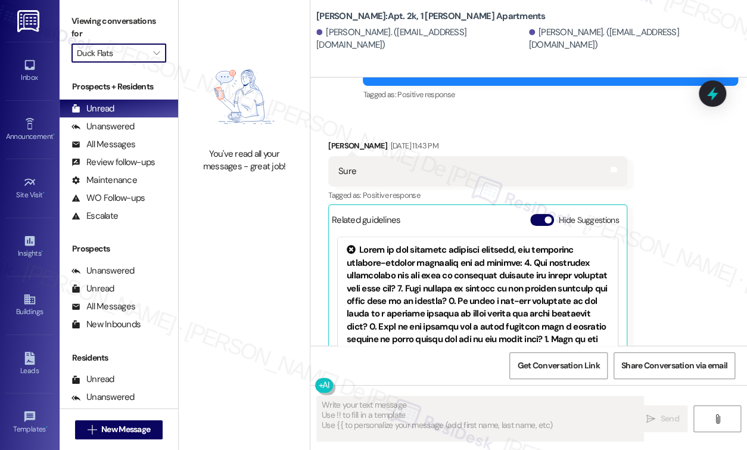
scroll to position [1168, 0]
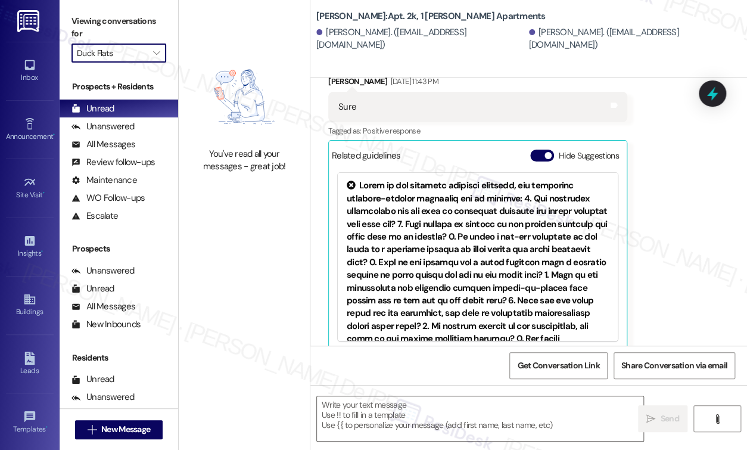
click at [150, 60] on button "" at bounding box center [156, 53] width 19 height 19
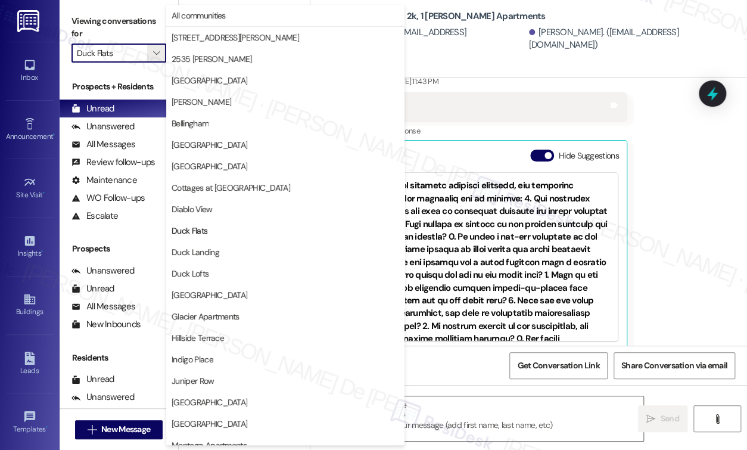
scroll to position [193, 0]
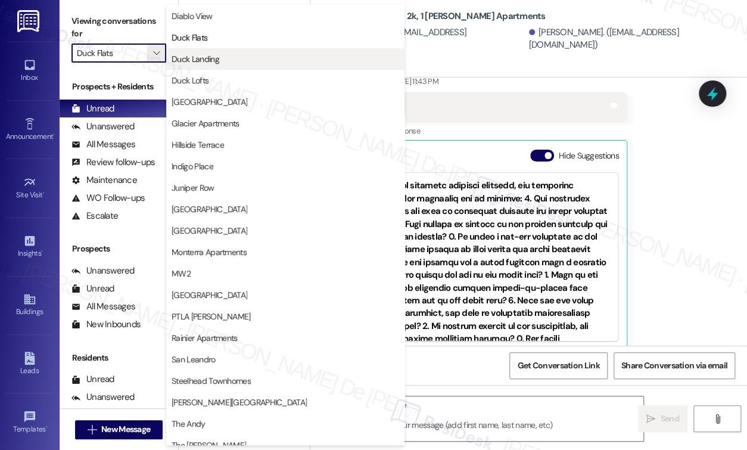
click at [198, 54] on span "Duck Landing" at bounding box center [196, 59] width 48 height 12
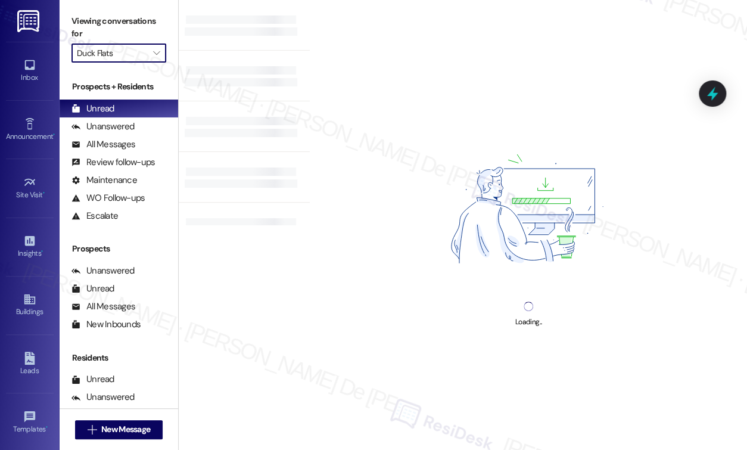
type input "Duck Landing"
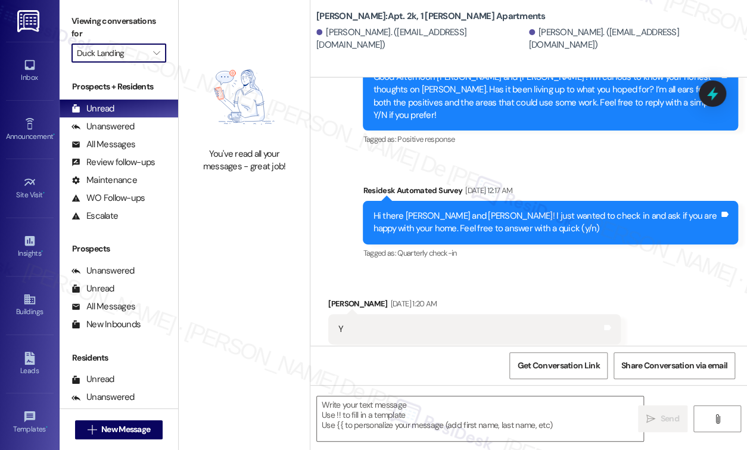
type textarea "Fetching suggested responses. Please feel free to read through the conversation…"
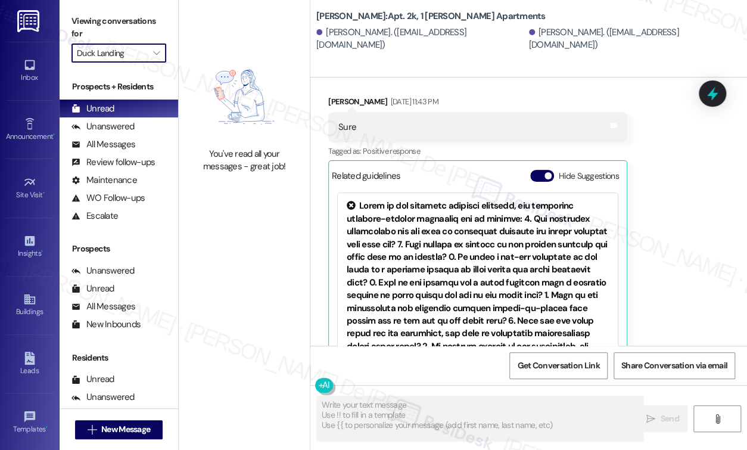
scroll to position [1168, 0]
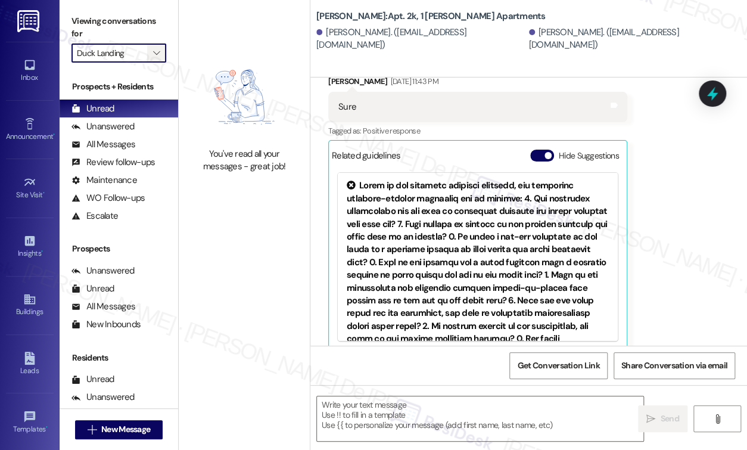
click at [159, 55] on icon "" at bounding box center [156, 53] width 7 height 10
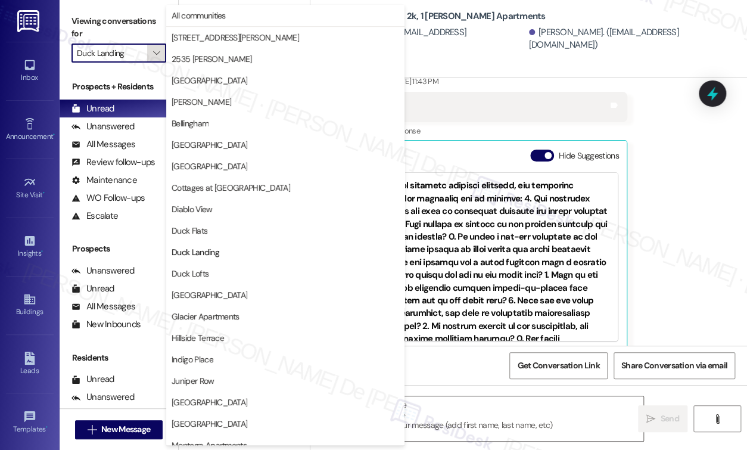
scroll to position [193, 0]
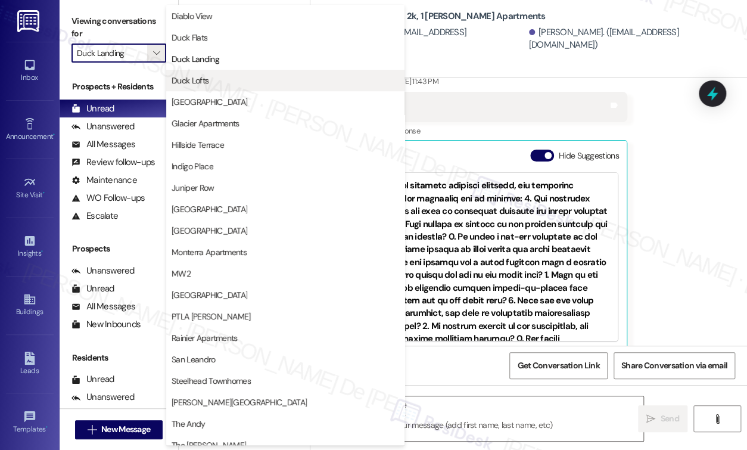
click at [200, 77] on span "Duck Lofts" at bounding box center [190, 81] width 37 height 12
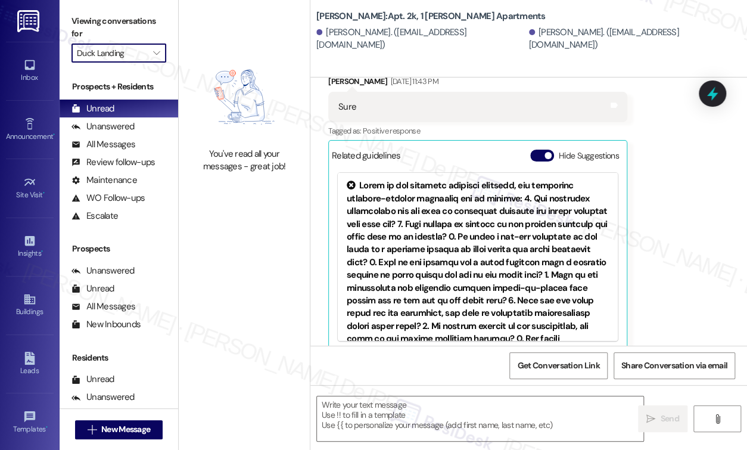
type input "Duck Lofts"
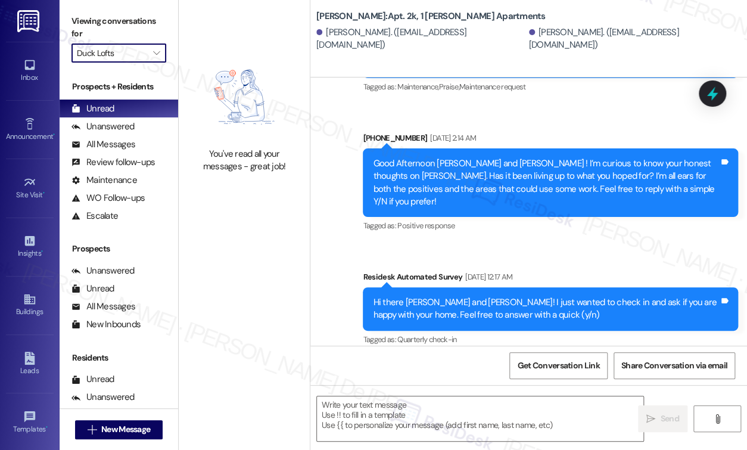
type textarea "Fetching suggested responses. Please feel free to read through the conversation…"
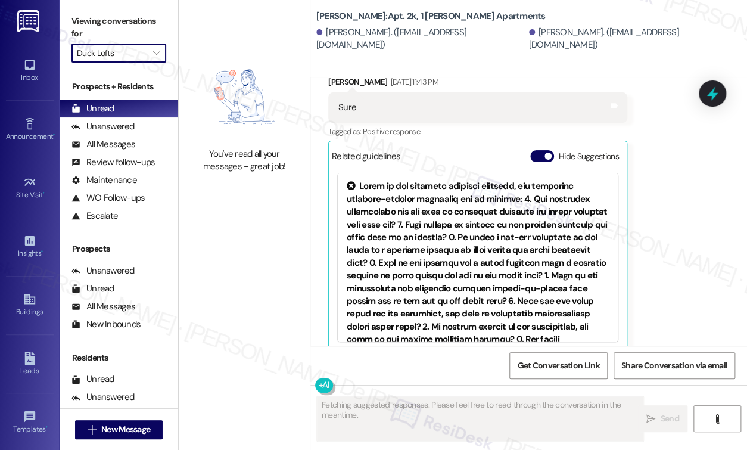
scroll to position [1168, 0]
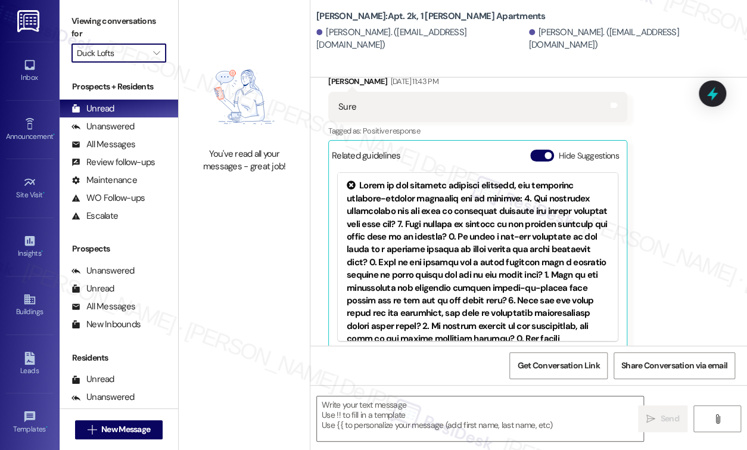
click at [144, 51] on input "Duck Lofts" at bounding box center [112, 53] width 70 height 19
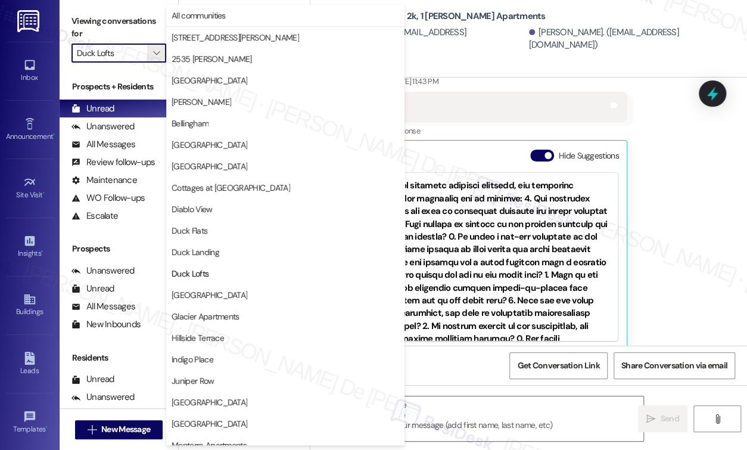
scroll to position [193, 0]
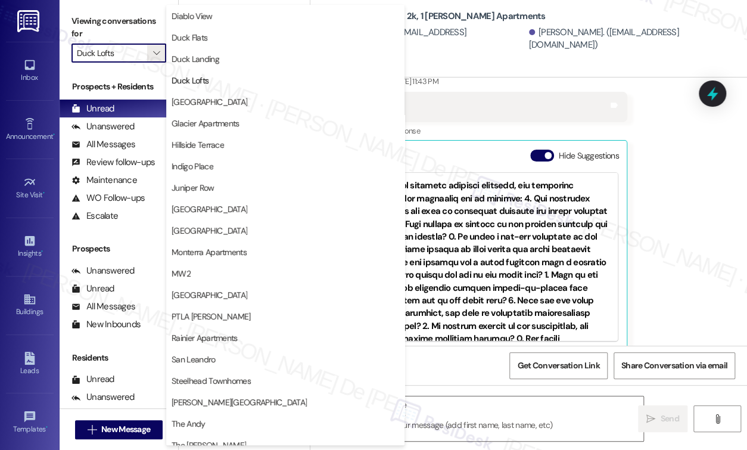
click at [210, 102] on span "Ellensburg" at bounding box center [286, 102] width 228 height 12
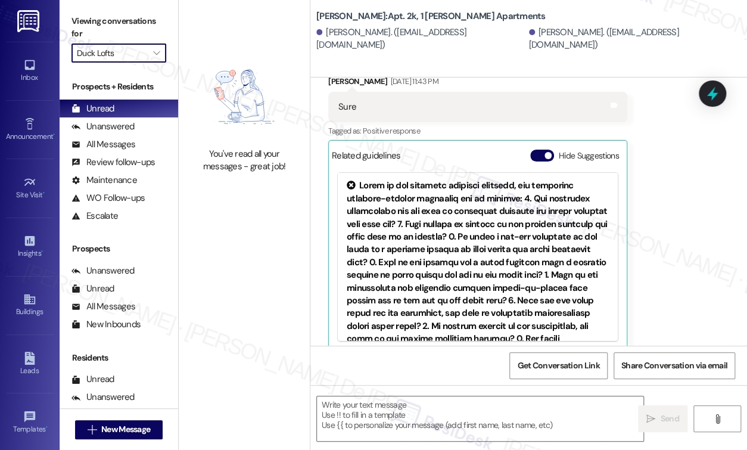
type input "Ellensburg"
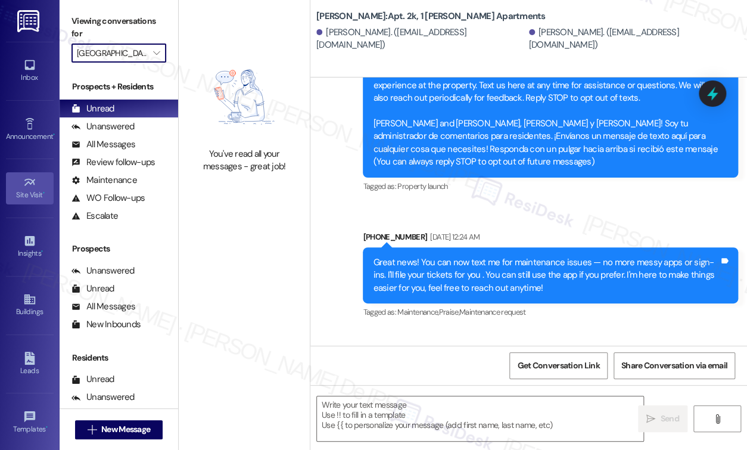
type textarea "Fetching suggested responses. Please feel free to read through the conversation…"
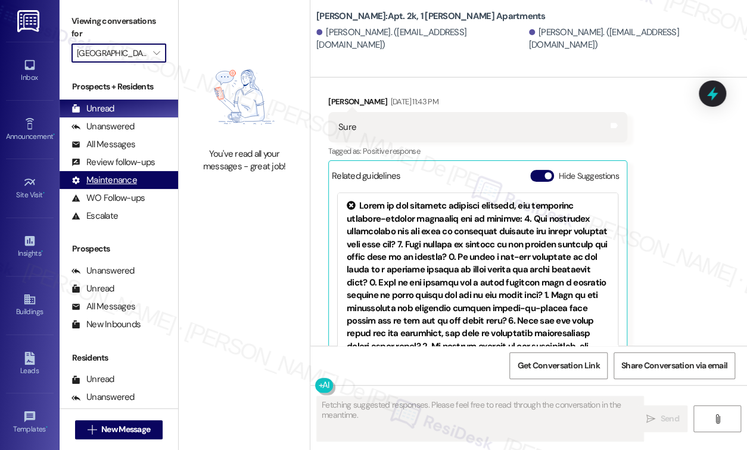
scroll to position [1168, 0]
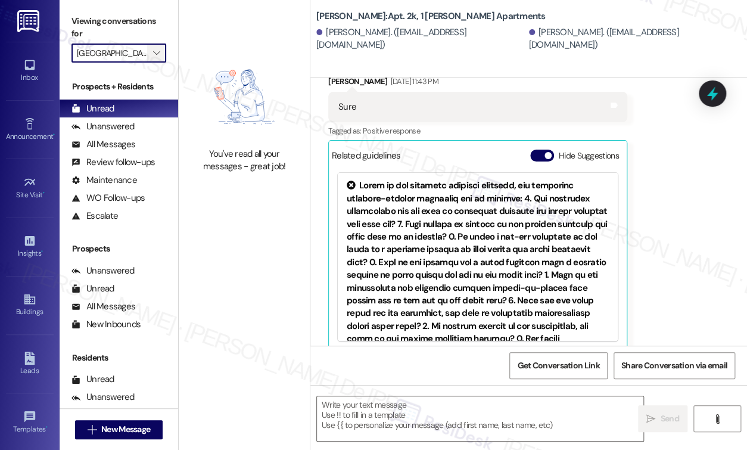
click at [150, 45] on button "" at bounding box center [156, 53] width 19 height 19
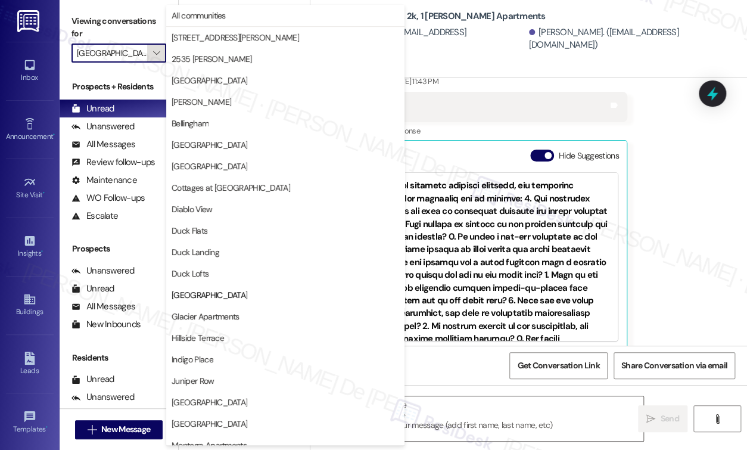
scroll to position [193, 0]
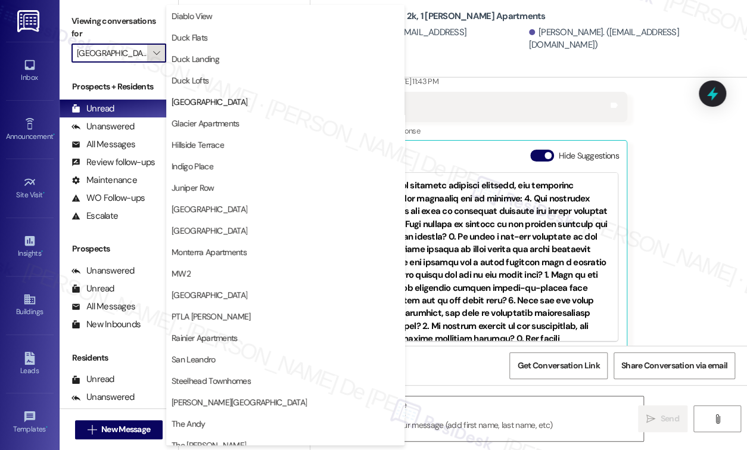
click at [157, 51] on icon "" at bounding box center [156, 53] width 7 height 10
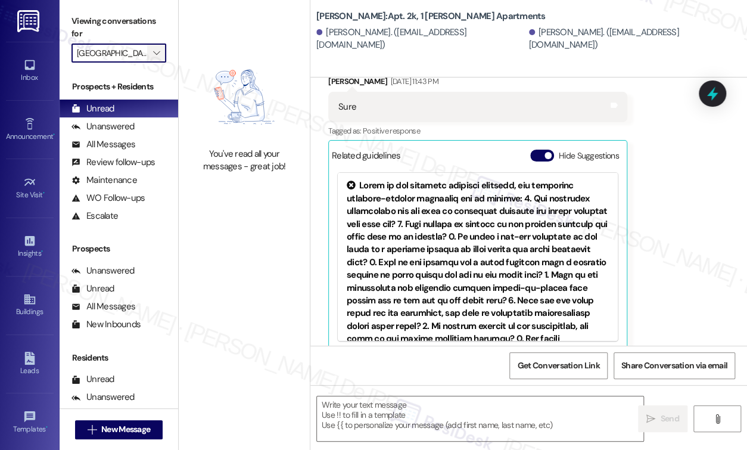
click at [155, 54] on icon "" at bounding box center [156, 53] width 7 height 10
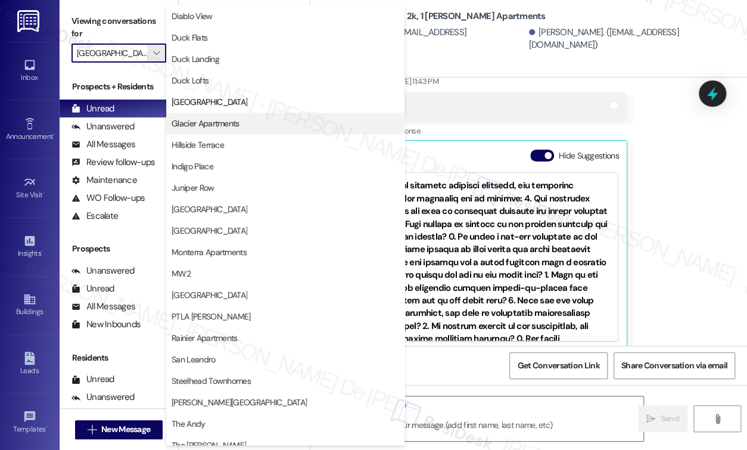
click at [221, 114] on button "Glacier Apartments" at bounding box center [285, 123] width 238 height 21
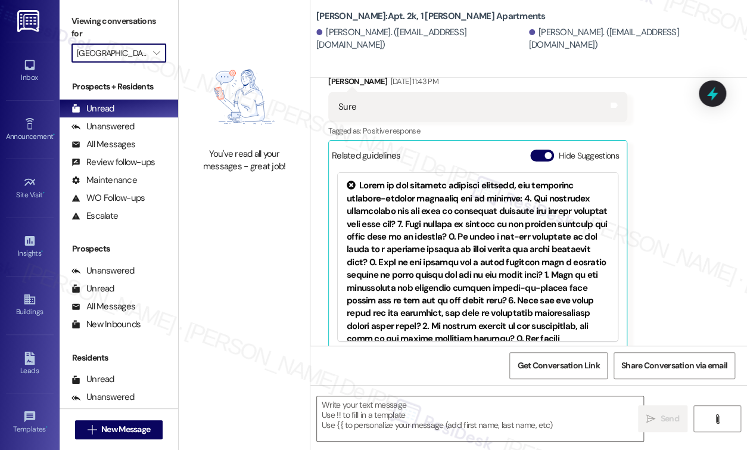
type input "Glacier Apartments"
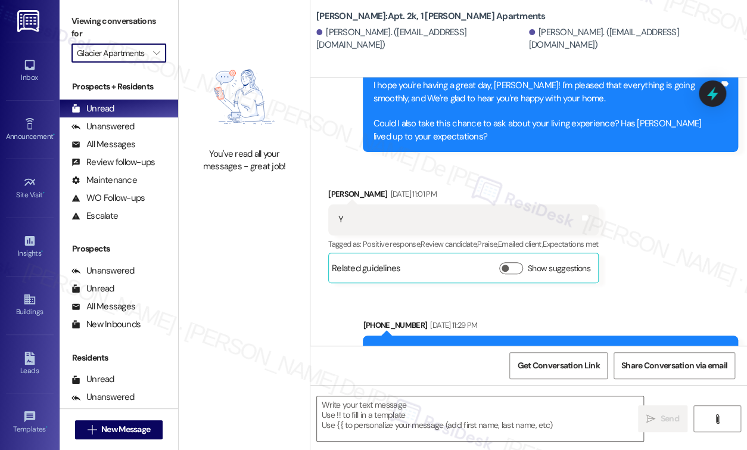
type textarea "Fetching suggested responses. Please feel free to read through the conversation…"
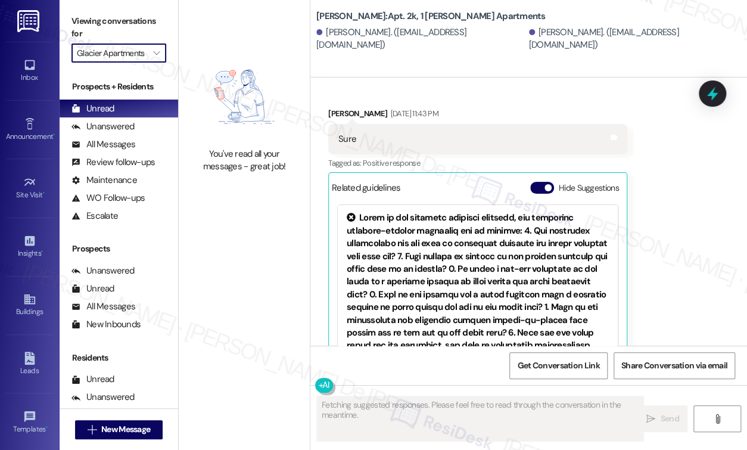
scroll to position [1168, 0]
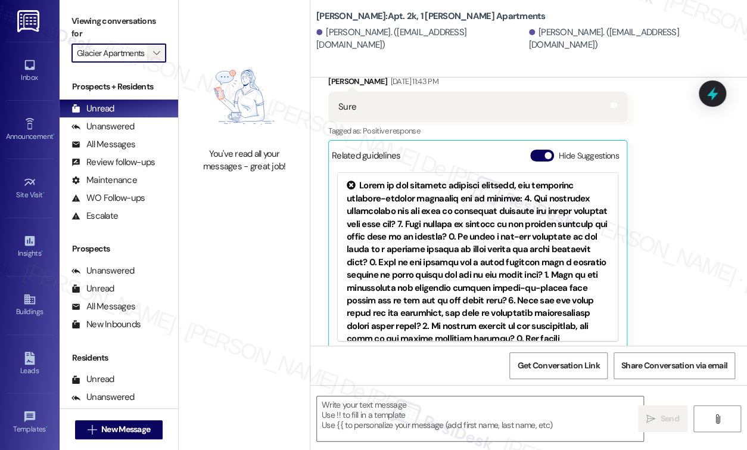
click at [157, 61] on span "" at bounding box center [156, 53] width 11 height 19
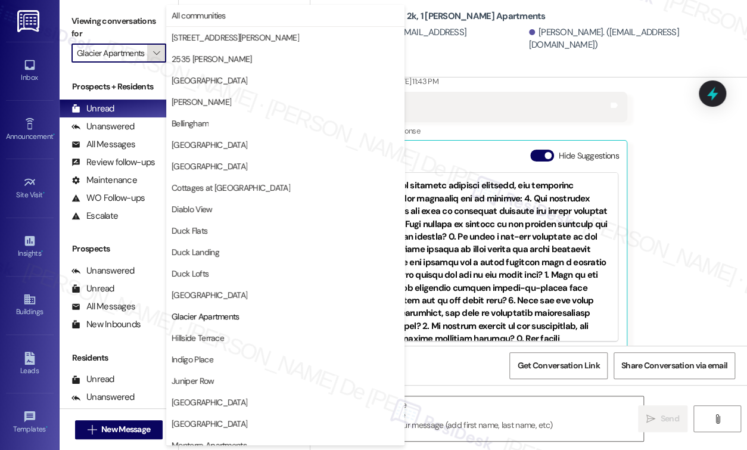
scroll to position [193, 0]
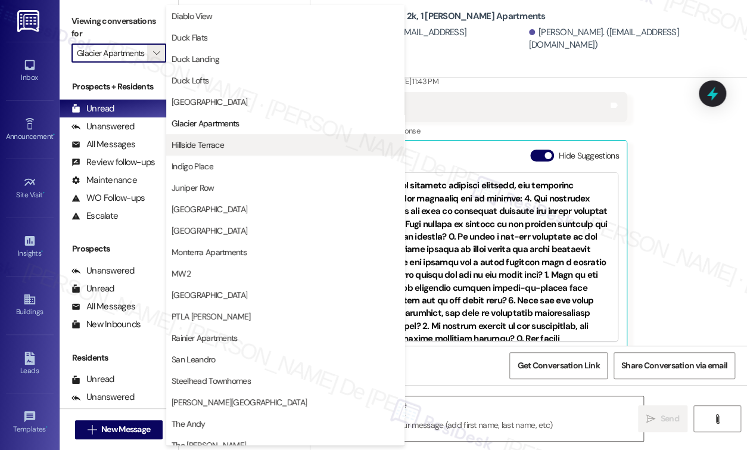
click at [228, 142] on span "Hillside Terrace" at bounding box center [286, 145] width 228 height 12
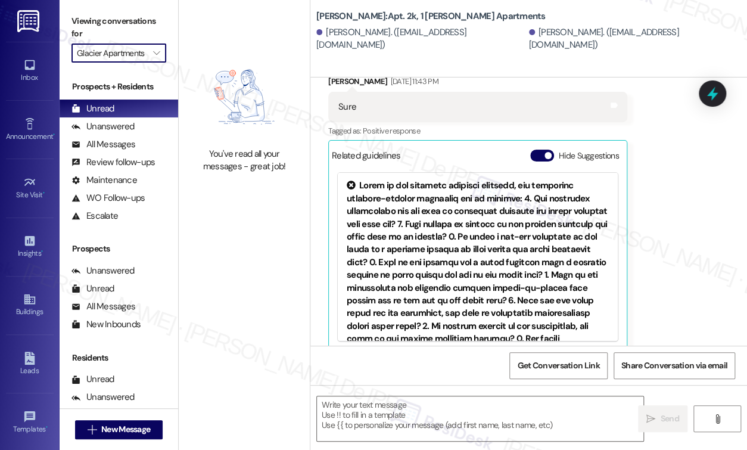
type input "Hillside Terrace"
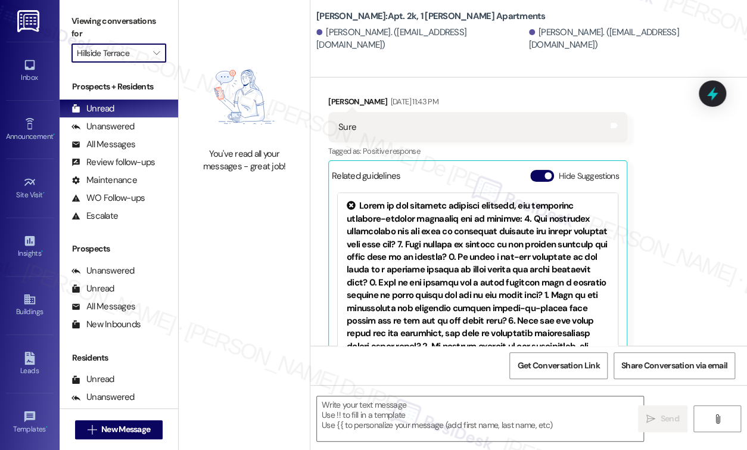
scroll to position [1168, 0]
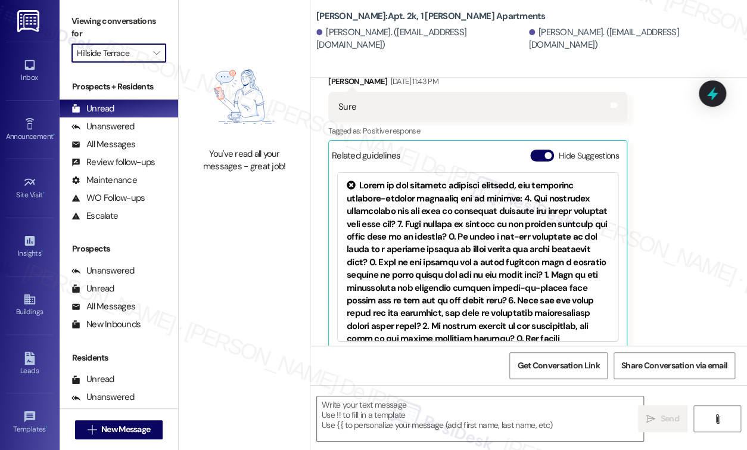
type textarea "Fetching suggested responses. Please feel free to read through the conversation…"
click at [156, 47] on span "" at bounding box center [156, 53] width 11 height 19
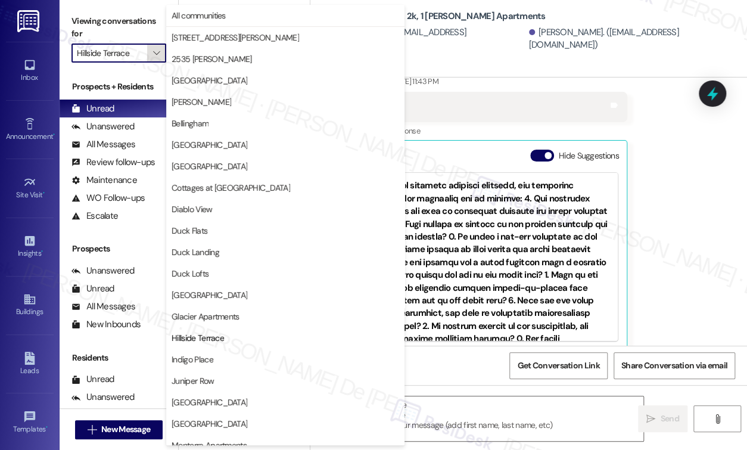
scroll to position [193, 0]
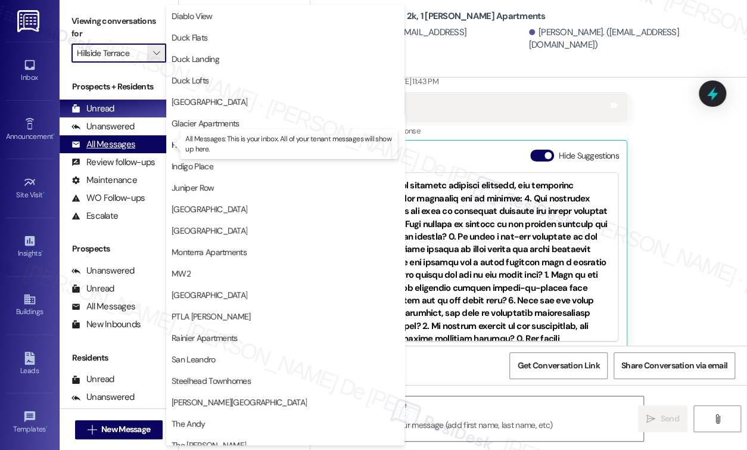
click at [134, 147] on div "All Messages (undefined)" at bounding box center [119, 144] width 119 height 18
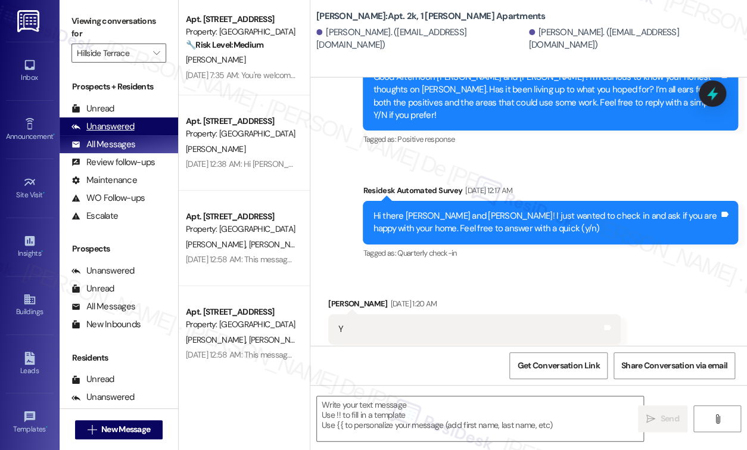
type textarea "Fetching suggested responses. Please feel free to read through the conversation…"
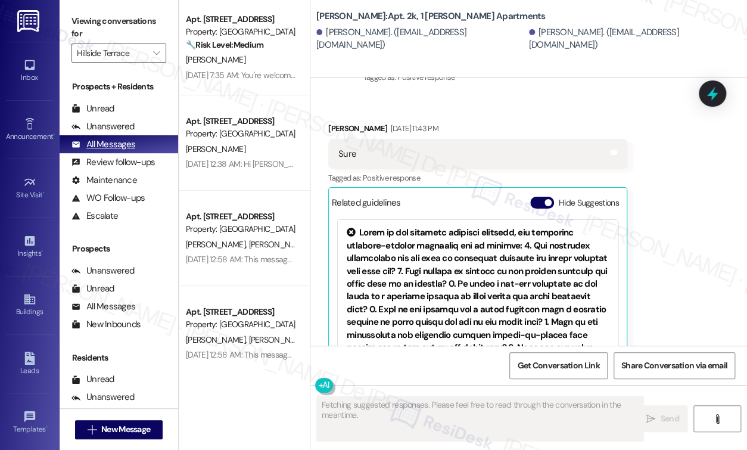
scroll to position [1168, 0]
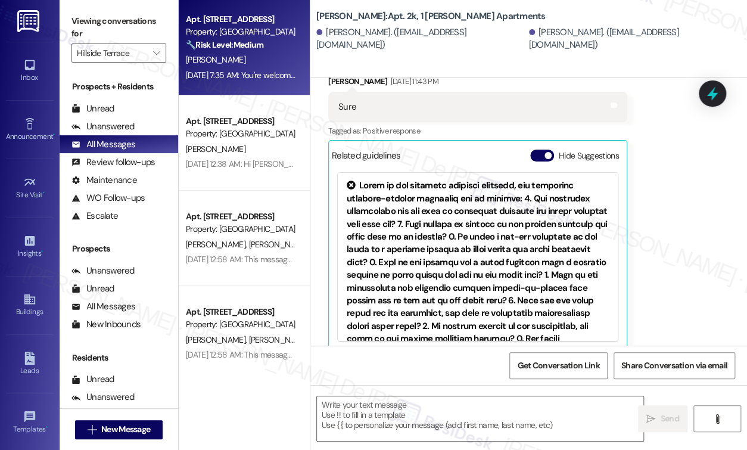
drag, startPoint x: 210, startPoint y: 80, endPoint x: 213, endPoint y: 41, distance: 38.9
click at [213, 41] on strong "🔧 Risk Level: Medium" at bounding box center [224, 44] width 77 height 11
type textarea "Fetching suggested responses. Please feel free to read through the conversation…"
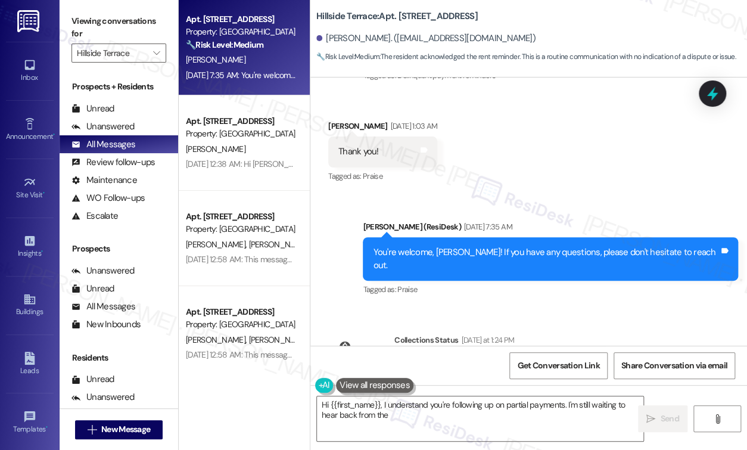
scroll to position [3742, 0]
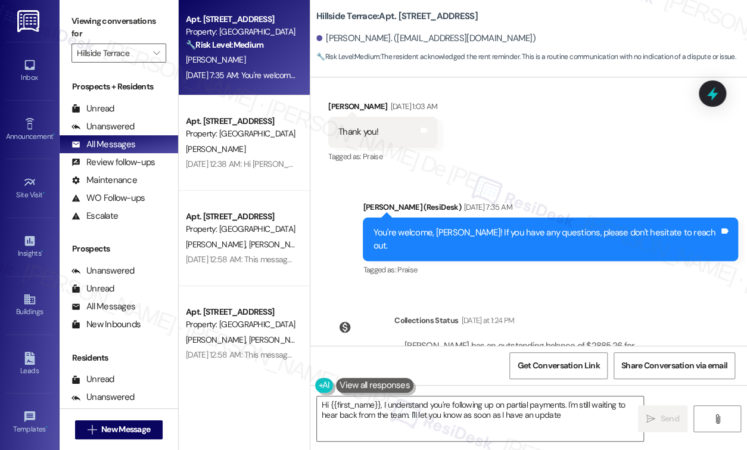
type textarea "Hi {{first_name}}, I understand you're following up on partial payments. I'm st…"
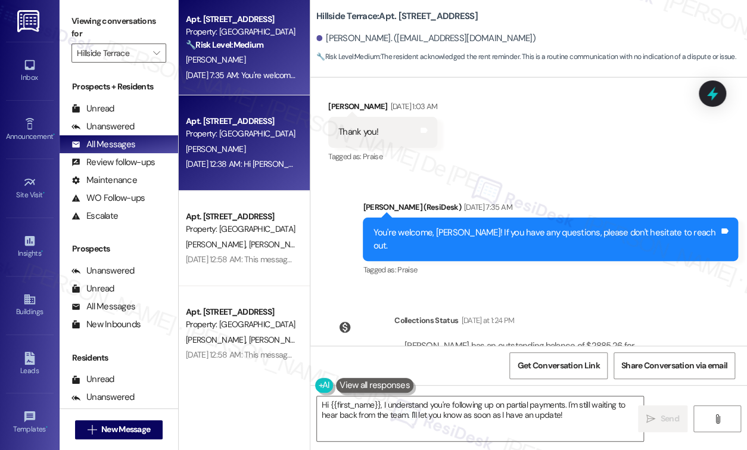
click at [263, 146] on div "C. Lee" at bounding box center [241, 149] width 113 height 15
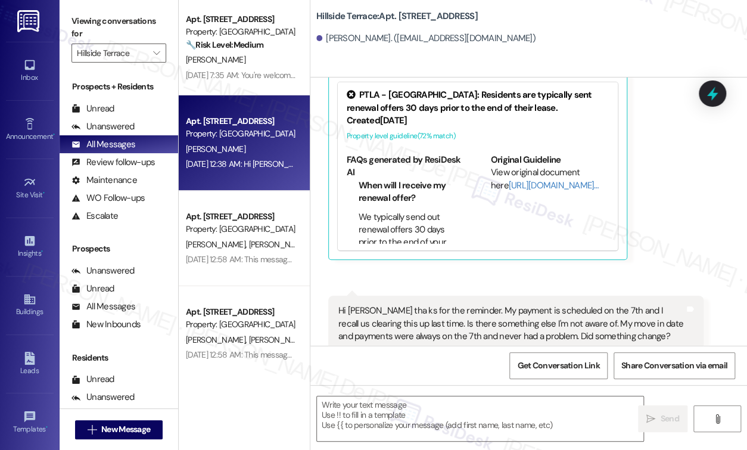
type textarea "Fetching suggested responses. Please feel free to read through the conversation…"
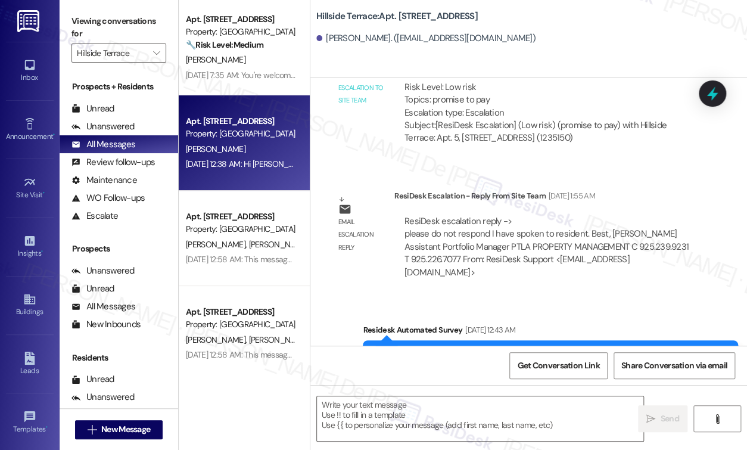
scroll to position [4155, 0]
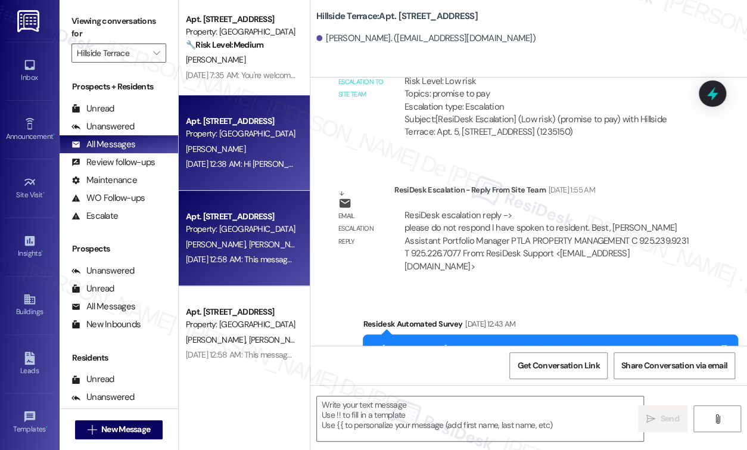
click at [270, 238] on div "J. Briscoe D. Baltrons" at bounding box center [241, 244] width 113 height 15
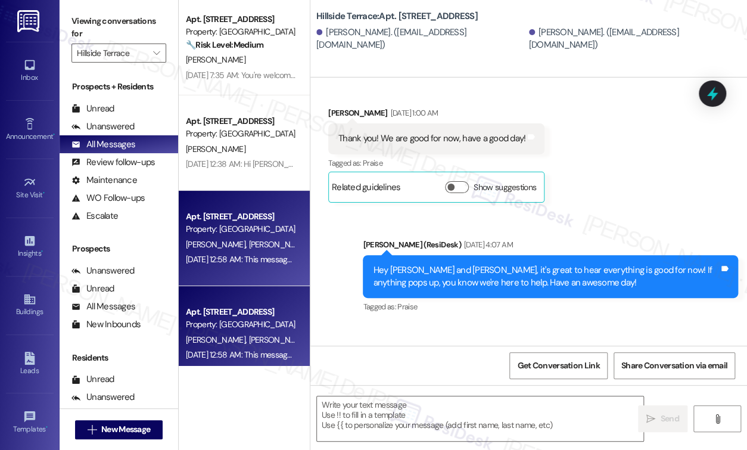
type textarea "Fetching suggested responses. Please feel free to read through the conversation…"
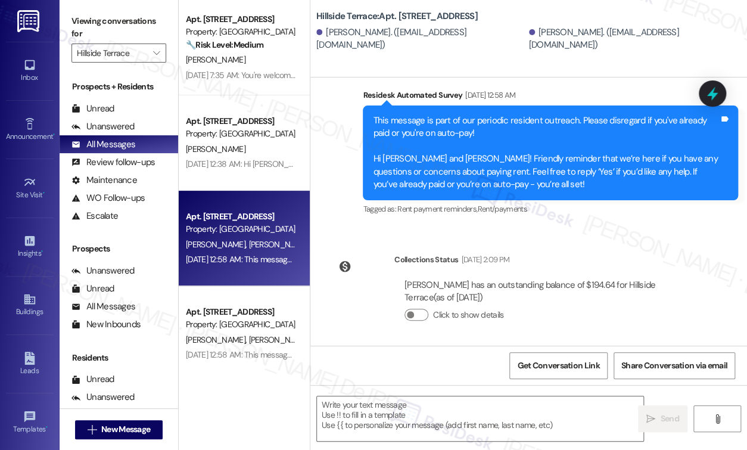
scroll to position [1837, 0]
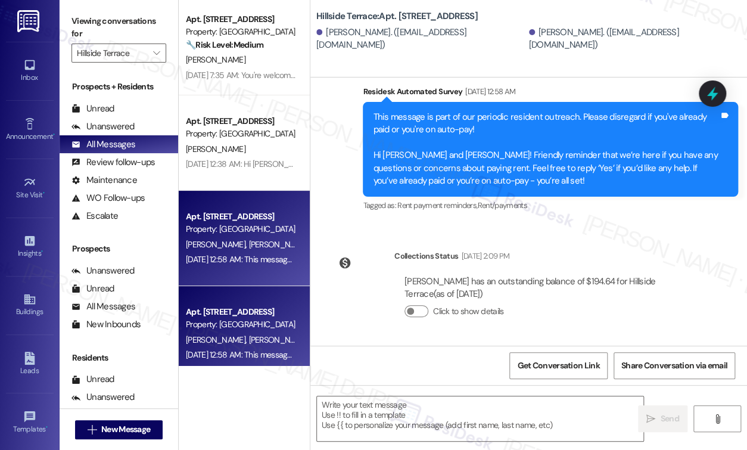
click at [200, 341] on span "M. Erana" at bounding box center [217, 339] width 63 height 11
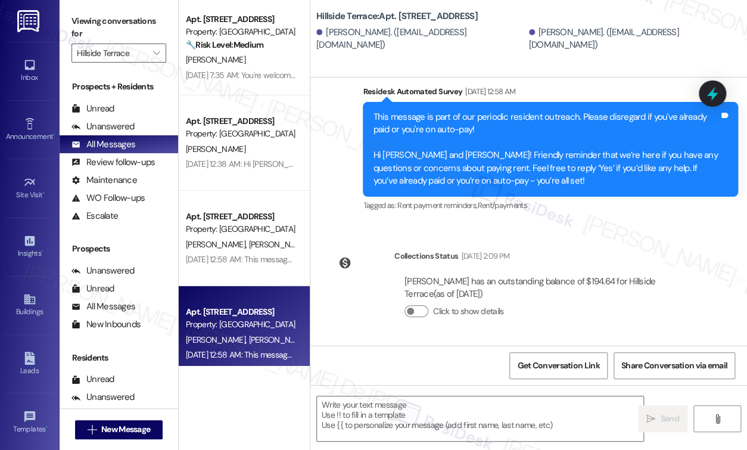
type textarea "Fetching suggested responses. Please feel free to read through the conversation…"
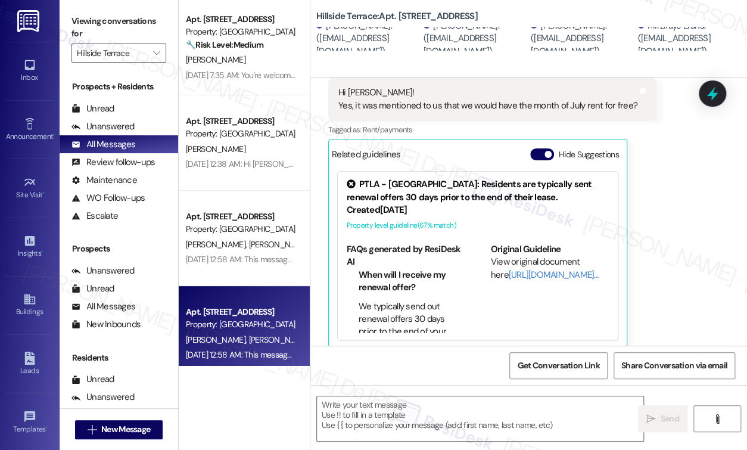
type textarea "Fetching suggested responses. Please feel free to read through the conversation…"
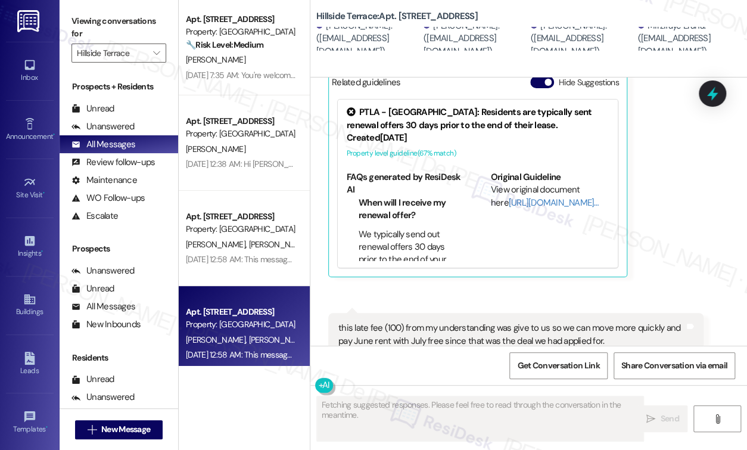
scroll to position [1144, 0]
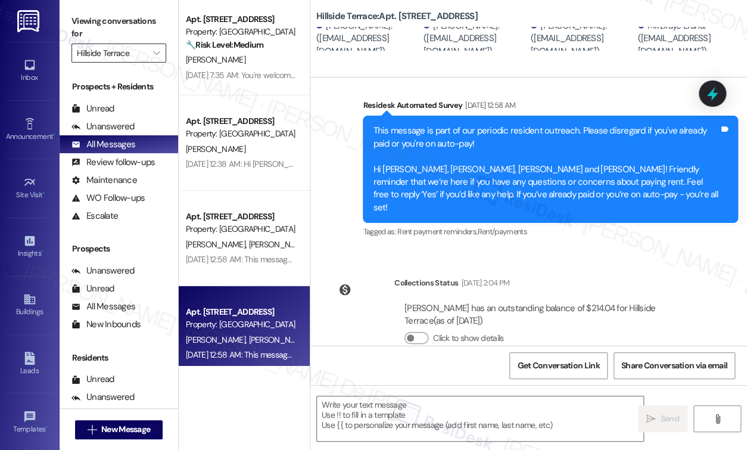
click at [142, 58] on input "Hillside Terrace" at bounding box center [112, 53] width 70 height 19
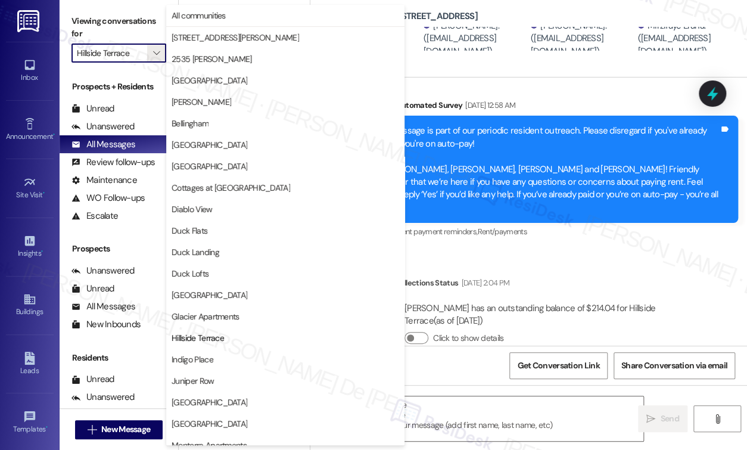
scroll to position [193, 0]
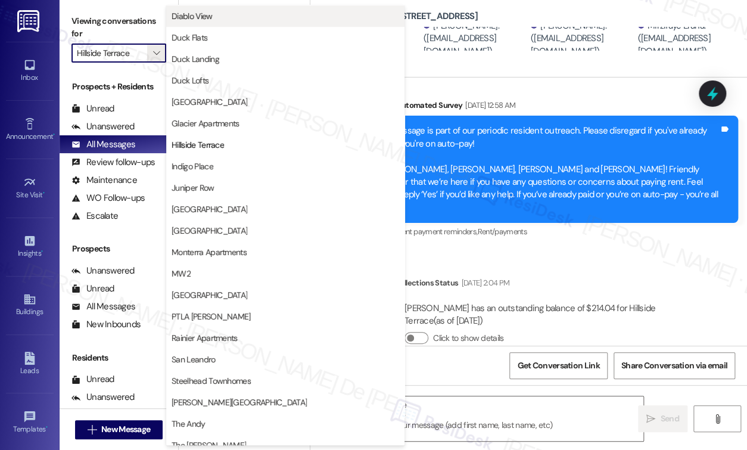
click at [241, 15] on span "Diablo View" at bounding box center [286, 16] width 228 height 12
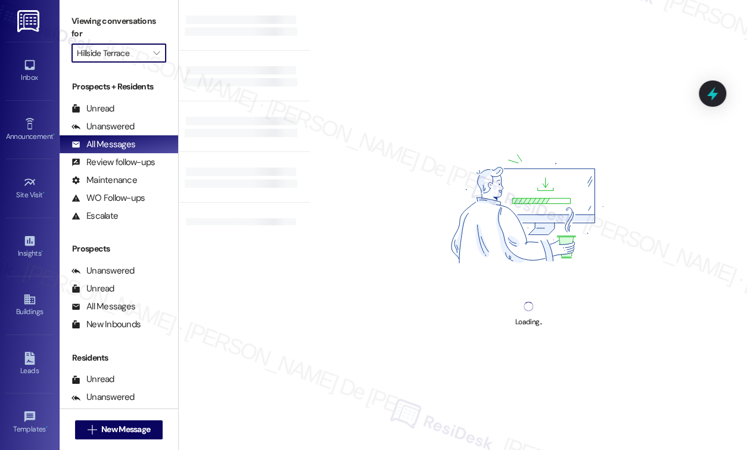
type input "Diablo View"
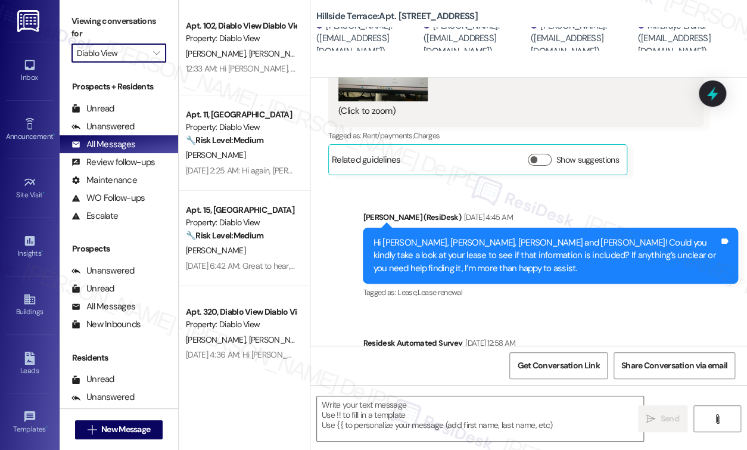
type textarea "Fetching suggested responses. Please feel free to read through the conversation…"
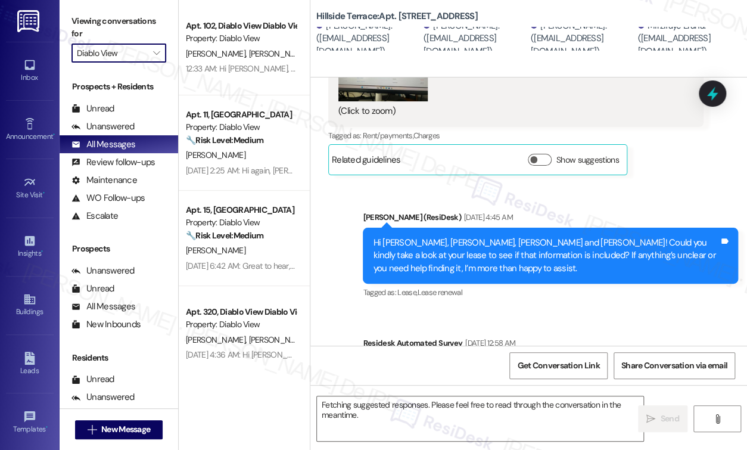
scroll to position [730, 0]
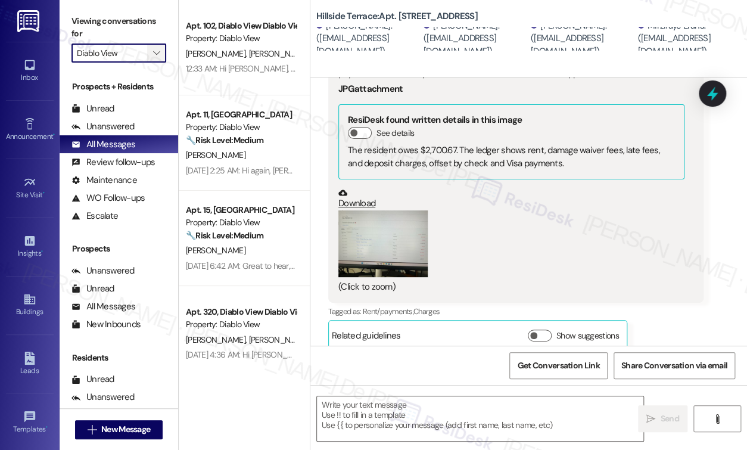
click at [153, 51] on span "" at bounding box center [156, 53] width 11 height 19
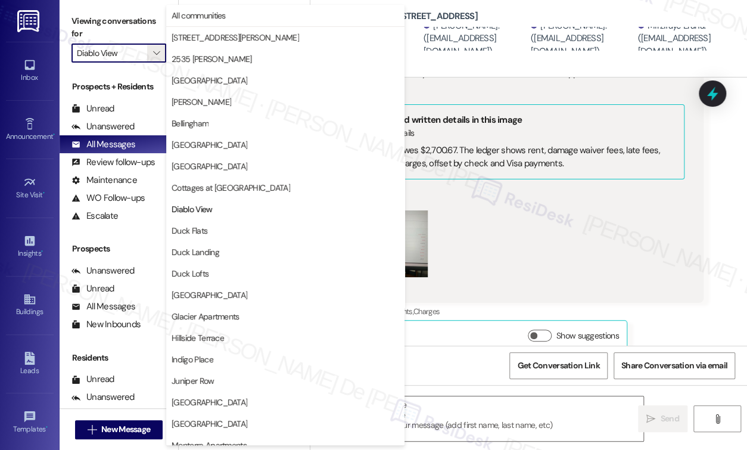
scroll to position [193, 0]
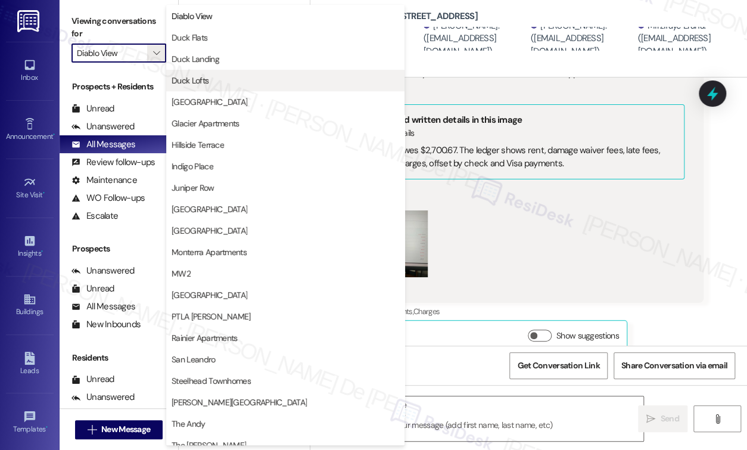
click at [176, 80] on span "Duck Lofts" at bounding box center [190, 81] width 37 height 12
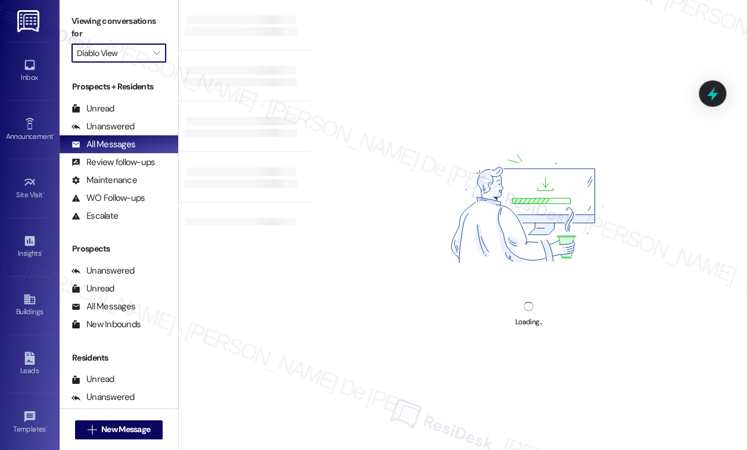
click at [124, 55] on input "Diablo View" at bounding box center [112, 53] width 70 height 19
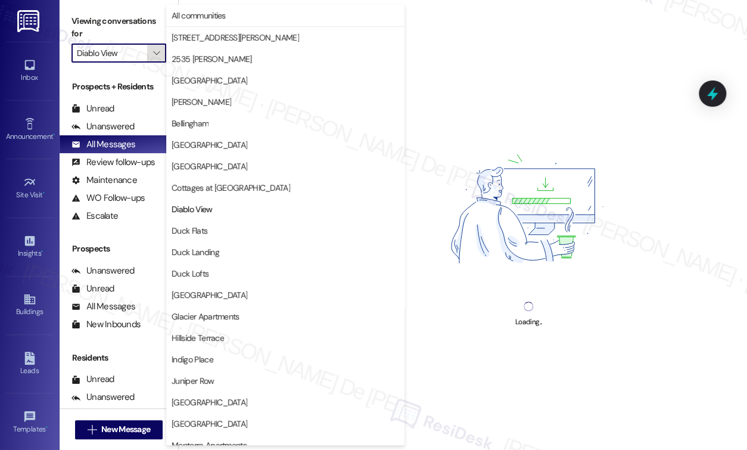
scroll to position [193, 0]
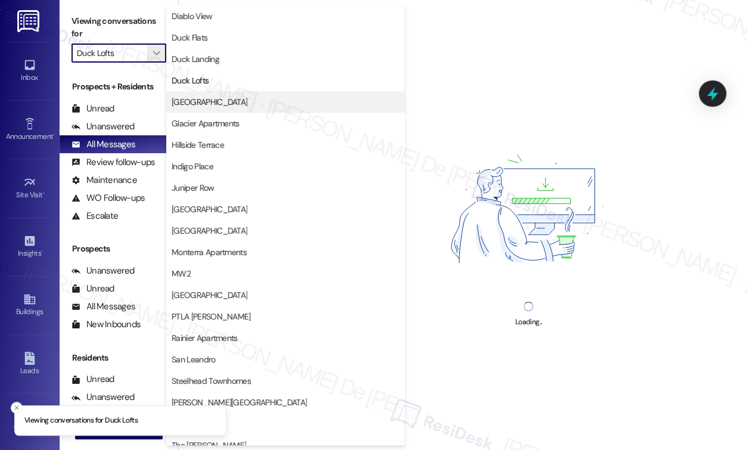
click at [207, 104] on span "Ellensburg" at bounding box center [286, 102] width 228 height 12
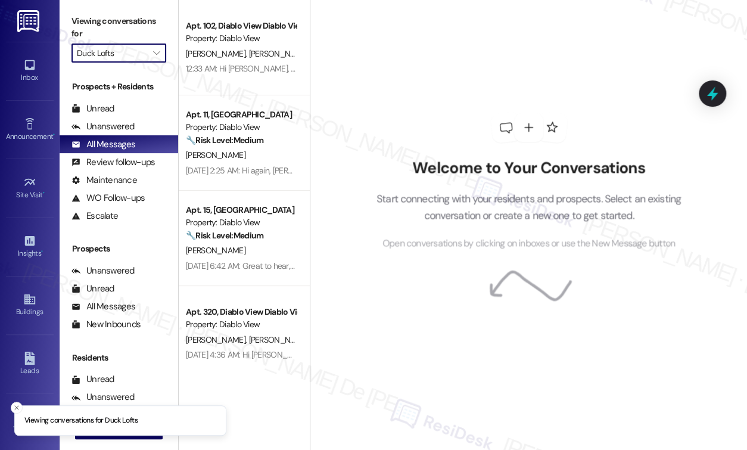
type input "Ellensburg"
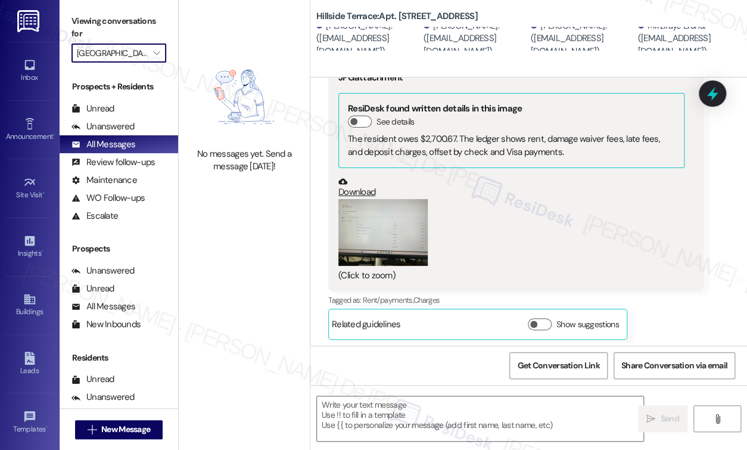
scroll to position [730, 0]
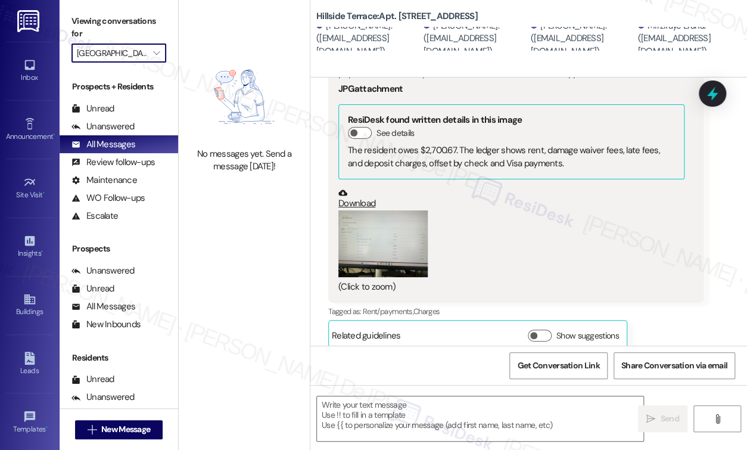
type textarea "Fetching suggested responses. Please feel free to read through the conversation…"
click at [135, 50] on input "Ellensburg" at bounding box center [112, 53] width 70 height 19
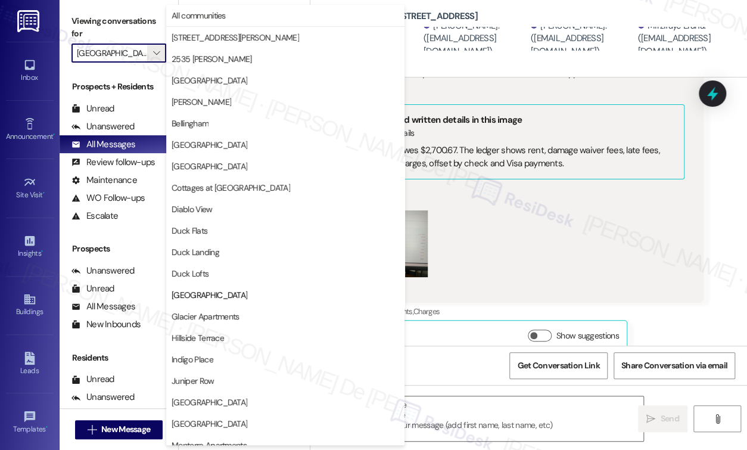
scroll to position [193, 0]
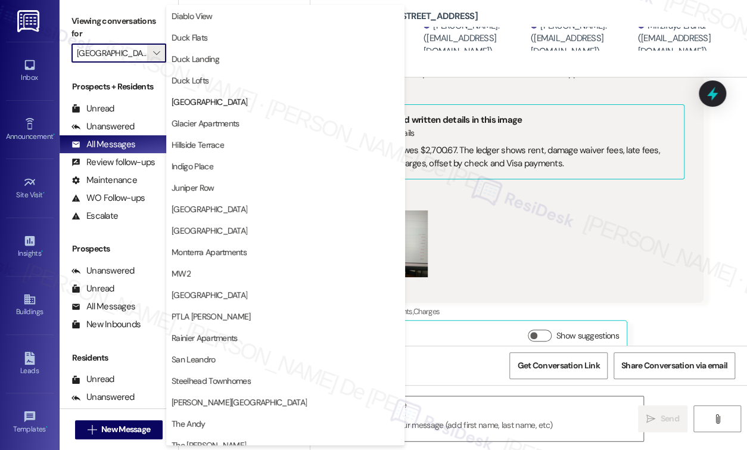
click at [714, 235] on div "Received via SMS Alexandria Zermeno Question Jul 04, 2025 at 1:40 AM Hi Sarah! …" at bounding box center [529, 26] width 437 height 668
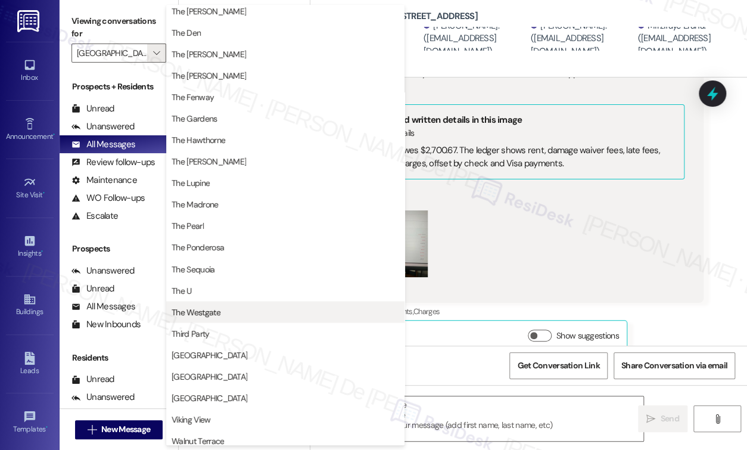
scroll to position [697, 0]
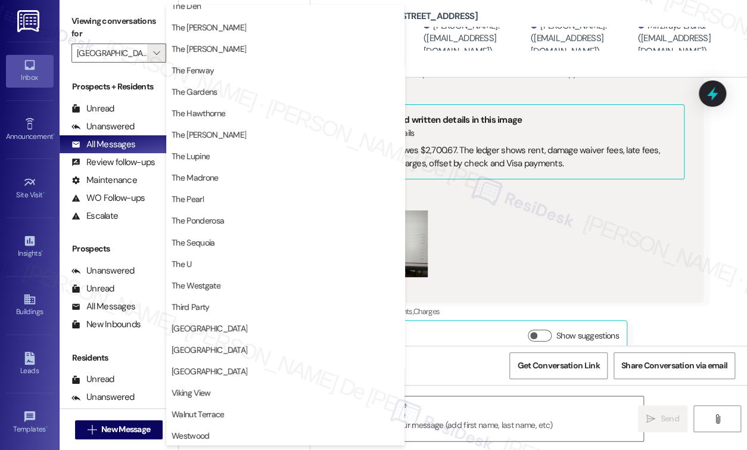
click at [6, 68] on link "Inbox" at bounding box center [30, 71] width 48 height 32
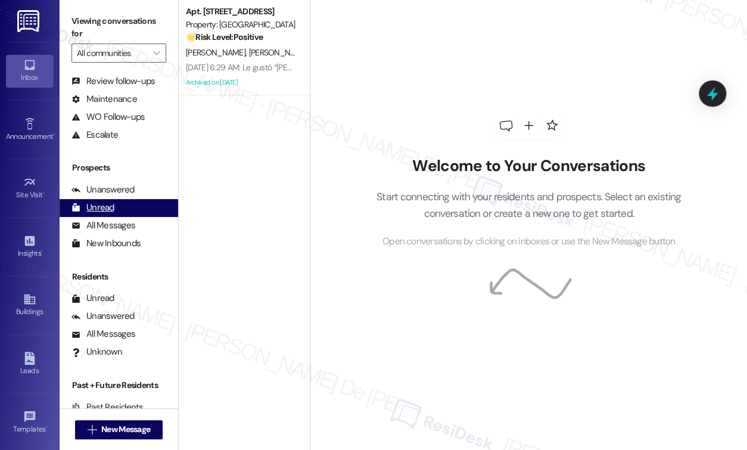
scroll to position [98, 0]
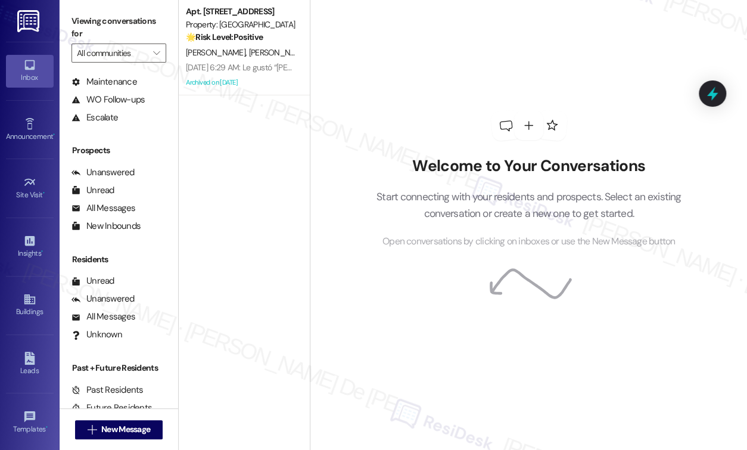
click at [103, 7] on div "Viewing conversations for All communities " at bounding box center [119, 37] width 119 height 75
click at [240, 234] on div "Apt. 9, 1 Main Street Terrace Property: Main Street Terrace 🌟 Risk Level: Posit…" at bounding box center [244, 182] width 131 height 365
click at [238, 20] on div "Property: [GEOGRAPHIC_DATA]" at bounding box center [241, 24] width 110 height 13
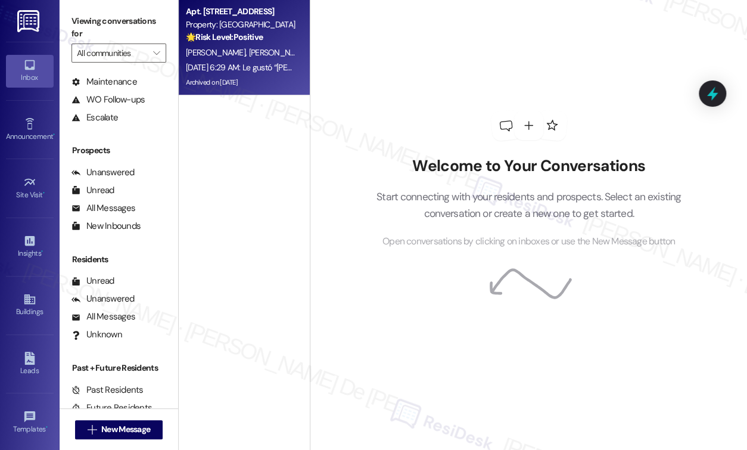
scroll to position [0, 0]
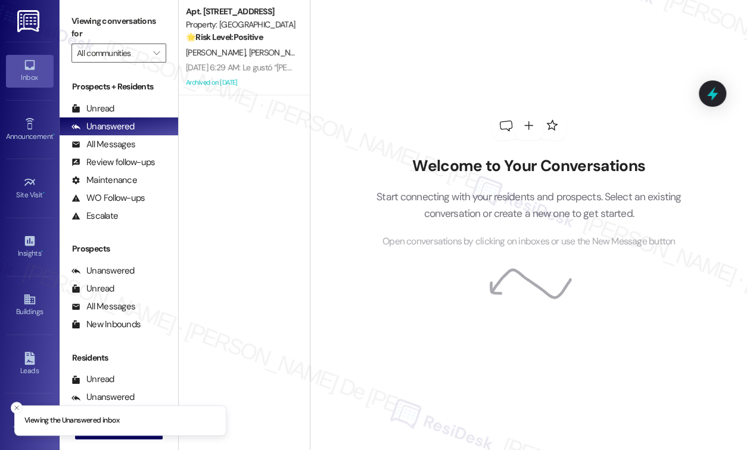
scroll to position [749, 0]
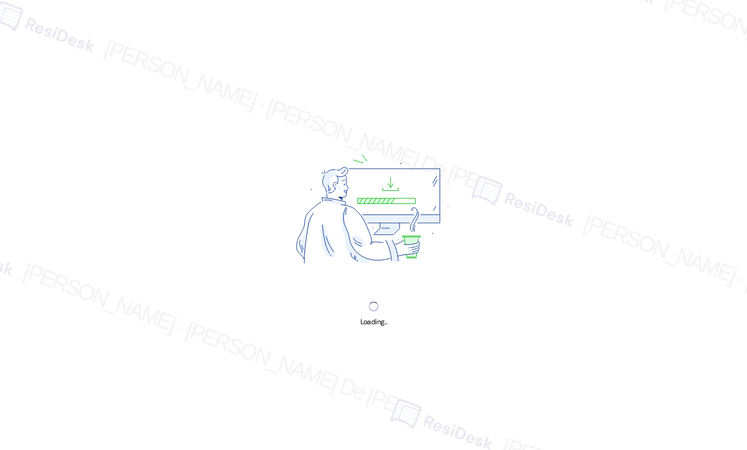
scroll to position [749, 0]
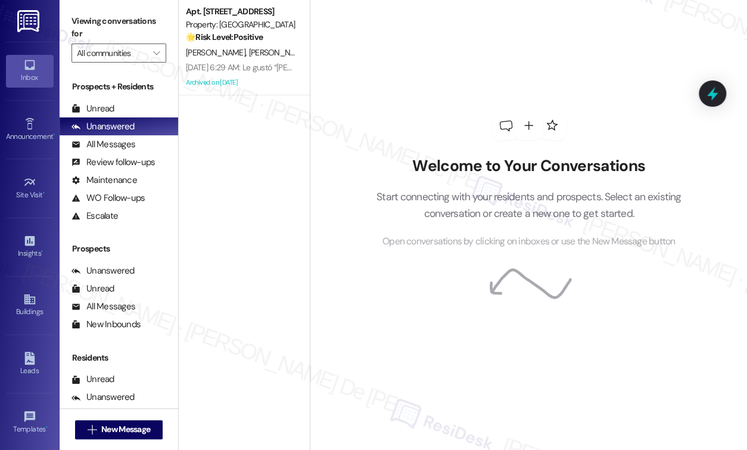
click at [610, 391] on div "Welcome to Your Conversations Start connecting with your residents and prospect…" at bounding box center [529, 225] width 438 height 450
click at [257, 265] on div "Apt. [STREET_ADDRESS] Property: [GEOGRAPHIC_DATA] 🌟 Risk Level: Positive The in…" at bounding box center [244, 182] width 131 height 365
